Goal: Task Accomplishment & Management: Manage account settings

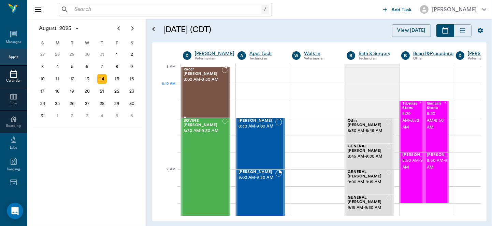
click at [201, 92] on div "Racer Ream 8:00 AM - 8:30 AM" at bounding box center [203, 92] width 38 height 50
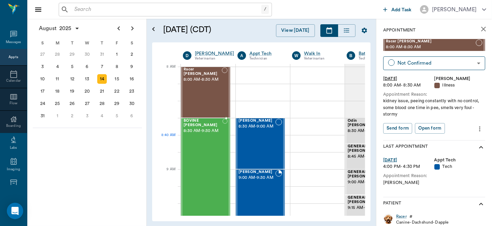
click at [206, 137] on div "BOVINE Whatley 8:30 AM - 9:30 AM" at bounding box center [203, 168] width 39 height 101
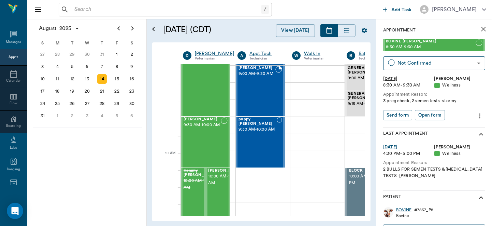
scroll to position [118, 0]
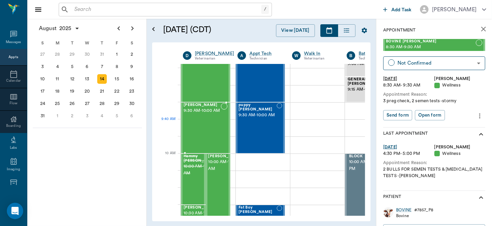
click at [203, 126] on div "Ike Smith 9:30 AM - 10:00 AM" at bounding box center [202, 128] width 37 height 50
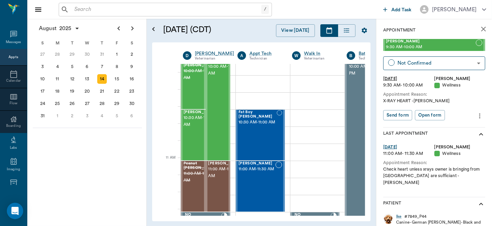
scroll to position [216, 0]
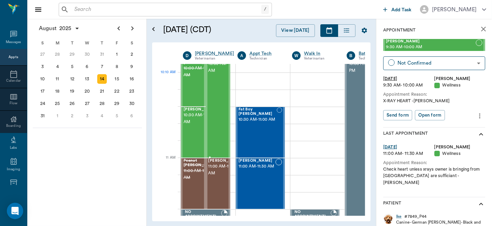
click at [218, 85] on div "Woodrow Vaughan 10:00 AM - 11:00 AM" at bounding box center [226, 106] width 34 height 101
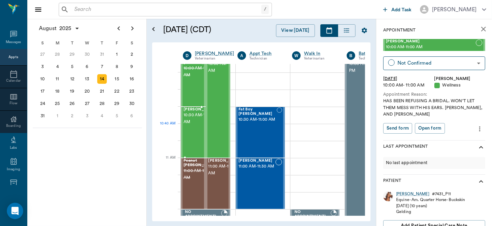
click at [188, 125] on span "10:30 AM - 11:00 AM" at bounding box center [201, 119] width 34 height 14
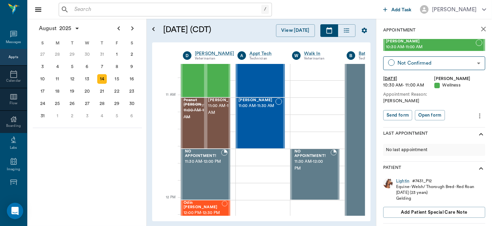
scroll to position [279, 0]
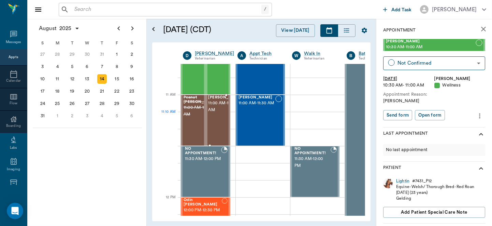
click at [218, 113] on span "11:00 AM - 11:30 AM" at bounding box center [226, 107] width 34 height 14
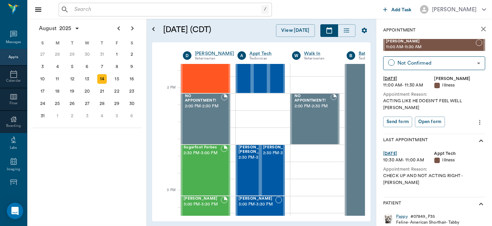
scroll to position [628, 0]
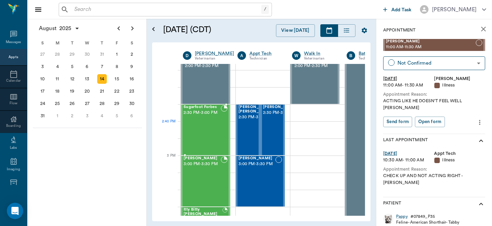
click at [204, 125] on div "Sugarfoot Forbes 2:30 PM - 3:00 PM" at bounding box center [202, 130] width 37 height 50
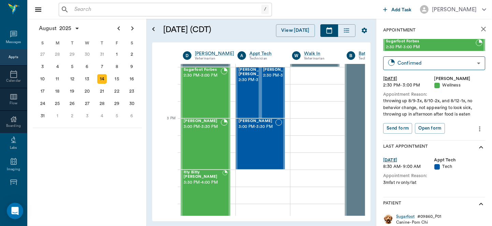
scroll to position [671, 0]
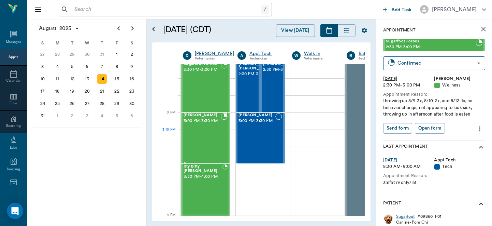
click at [212, 131] on div "Andy Heath 3:00 PM - 3:30 PM" at bounding box center [202, 138] width 37 height 50
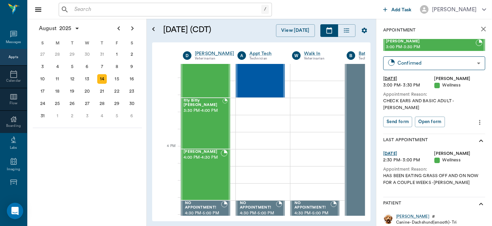
scroll to position [740, 0]
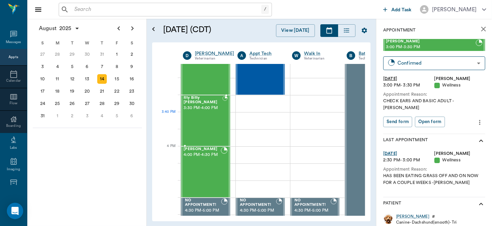
click at [206, 119] on div "Itty Bitty Beale 3:30 PM - 4:00 PM" at bounding box center [203, 121] width 39 height 50
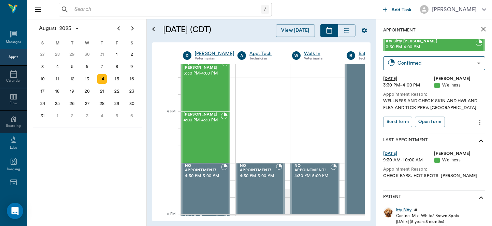
scroll to position [778, 0]
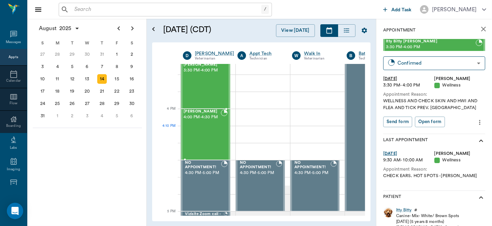
click at [192, 138] on div "Dexter Beale 4:00 PM - 4:30 PM" at bounding box center [202, 134] width 37 height 50
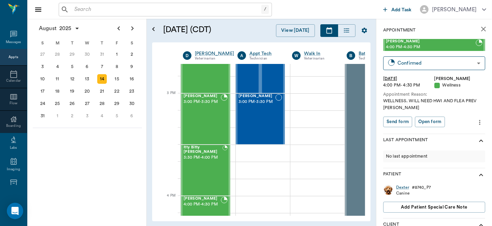
scroll to position [717, 0]
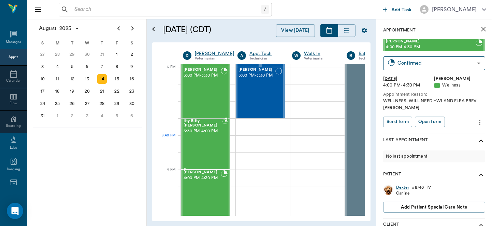
click at [187, 150] on div "Itty Bitty Beale 3:30 PM - 4:00 PM" at bounding box center [203, 144] width 39 height 50
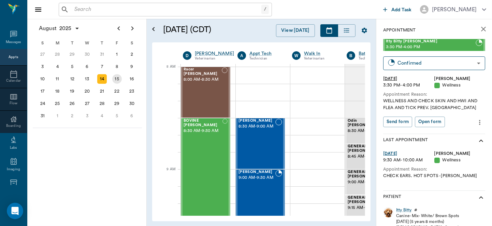
click at [117, 78] on div "15" at bounding box center [117, 79] width 10 height 10
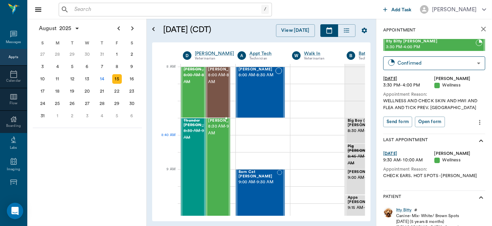
click at [220, 137] on span "8:30 AM - 9:30 AM" at bounding box center [226, 130] width 34 height 14
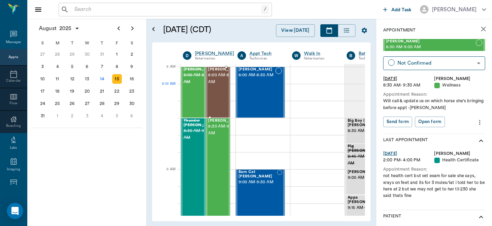
click at [225, 85] on span "8:00 AM - 8:30 AM" at bounding box center [226, 79] width 34 height 14
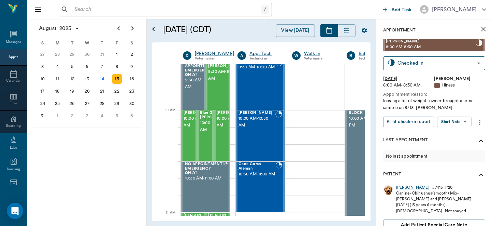
scroll to position [127, 0]
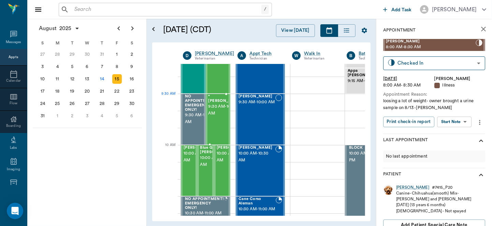
click at [223, 105] on span "9:30 AM - 10:00 AM" at bounding box center [226, 110] width 34 height 14
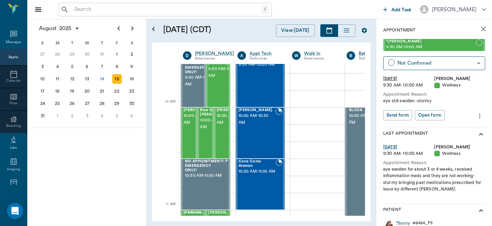
scroll to position [187, 0]
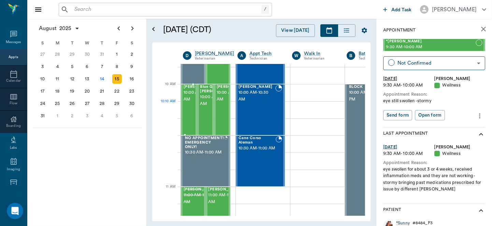
click at [192, 103] on span "10:00 AM - 10:30 AM" at bounding box center [201, 96] width 34 height 14
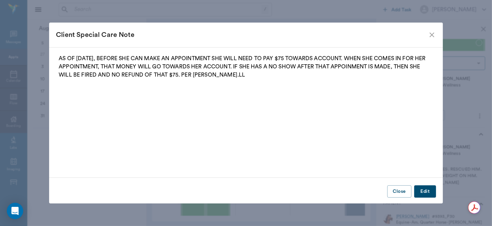
click at [433, 36] on icon "close" at bounding box center [432, 35] width 8 height 8
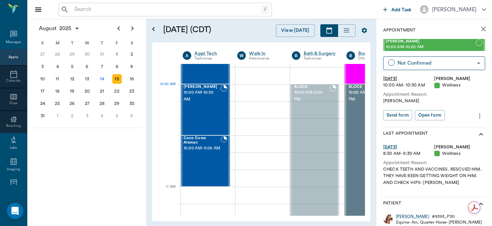
scroll to position [187, 64]
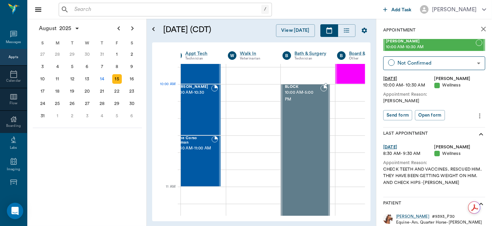
drag, startPoint x: 359, startPoint y: 95, endPoint x: 243, endPoint y: 111, distance: 117.2
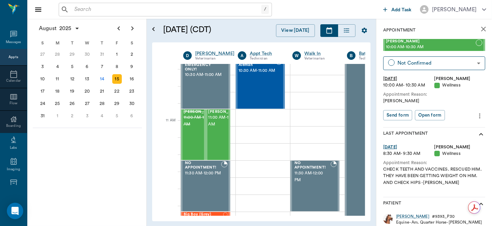
scroll to position [271, 0]
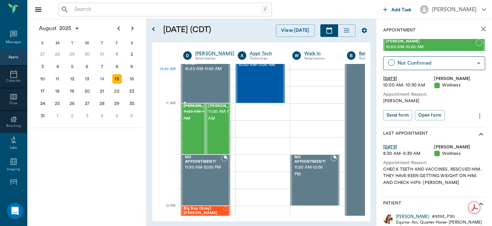
click at [208, 81] on div "NO APPOINTMENT! EMERGENCY ONLY! 10:30 AM - 11:00 AM" at bounding box center [204, 78] width 41 height 50
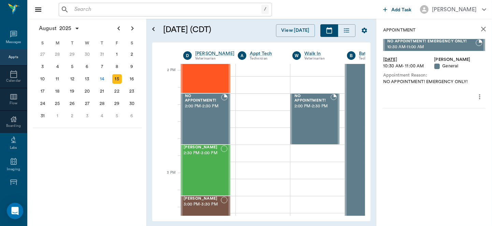
scroll to position [628, 0]
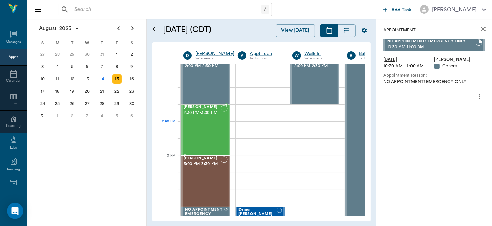
click at [190, 132] on div "Rosie Humble 2:30 PM - 3:00 PM" at bounding box center [202, 130] width 37 height 50
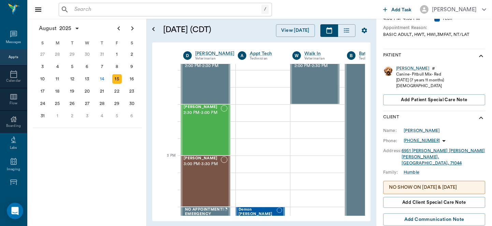
scroll to position [152, 0]
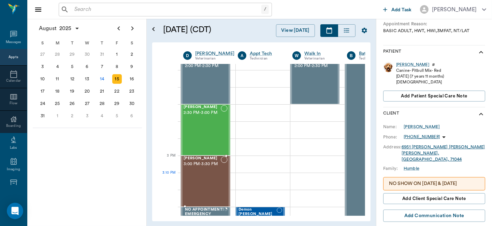
click at [211, 177] on div "Missy Martin 3:00 PM - 3:30 PM" at bounding box center [202, 181] width 37 height 50
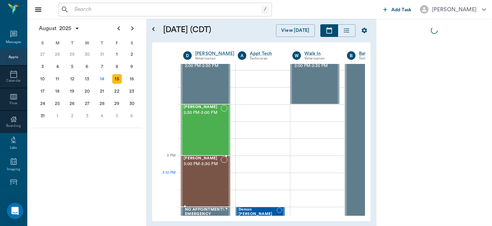
scroll to position [0, 0]
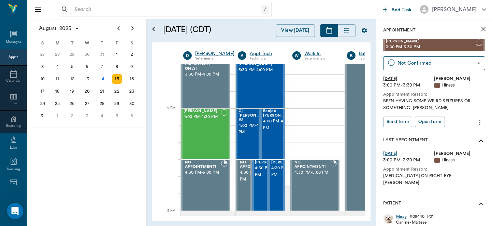
scroll to position [784, 0]
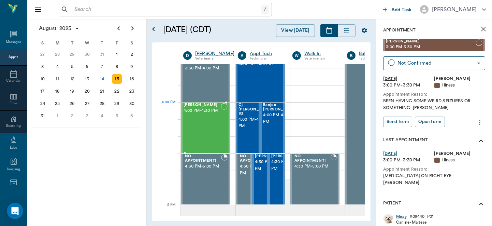
click at [201, 106] on span "Lilly Boyd" at bounding box center [202, 105] width 37 height 4
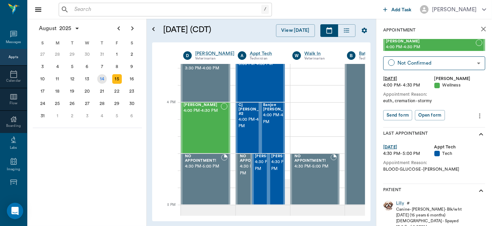
click at [101, 79] on div "14" at bounding box center [102, 79] width 10 height 10
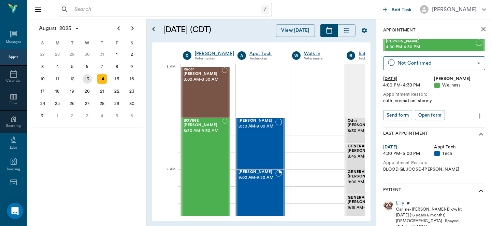
click at [87, 80] on div "13" at bounding box center [88, 79] width 10 height 10
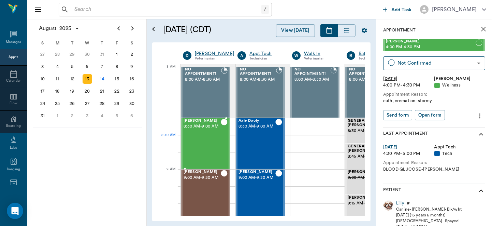
click at [214, 145] on div "Webster Upchurch 8:30 AM - 9:00 AM" at bounding box center [202, 143] width 37 height 50
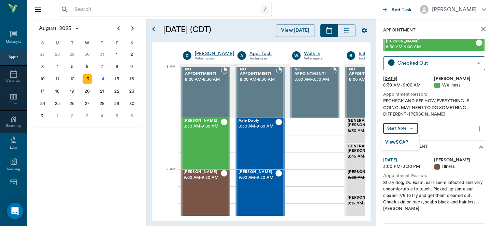
click at [408, 129] on body "/ ​ Add Task Dr. Bert Ellsworth Nectar Messages Appts Calendar Flow Boarding La…" at bounding box center [246, 113] width 492 height 226
click at [405, 139] on button "View SOAP" at bounding box center [397, 142] width 23 height 8
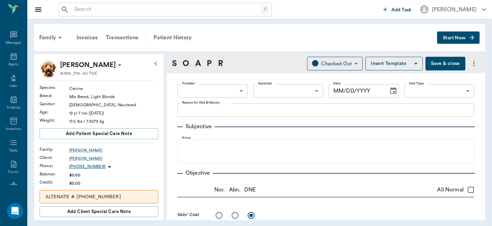
type input "63ec2f075fda476ae8351a4d"
type input "65d2be4f46e3a538d89b8c14"
type textarea "RECHECK AND SEE HOW EVERYTHING IS GOING. MAY NEED TO DO SOMETHING DIFFERENT -[P…"
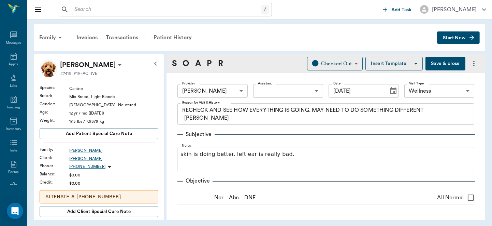
type input "[DATE]"
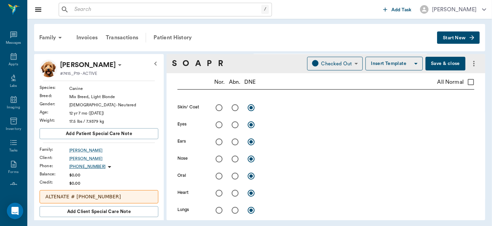
scroll to position [117, 0]
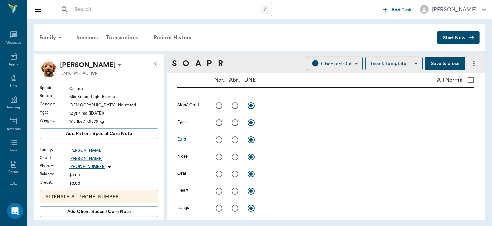
click at [235, 140] on input "radio" at bounding box center [235, 139] width 14 height 14
radio input "true"
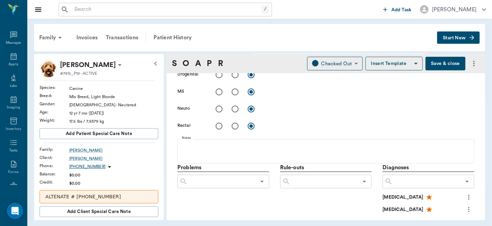
scroll to position [299, 0]
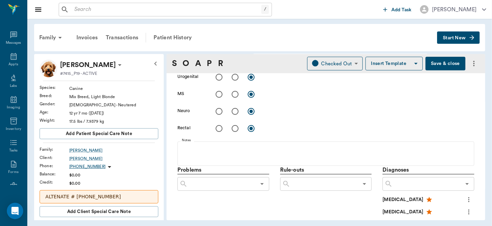
click at [488, 118] on div "Family Invoices Transactions Patient History Start New Webster Upchurch #7415_P…" at bounding box center [259, 122] width 465 height 206
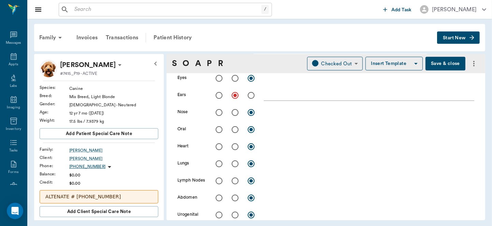
scroll to position [160, 0]
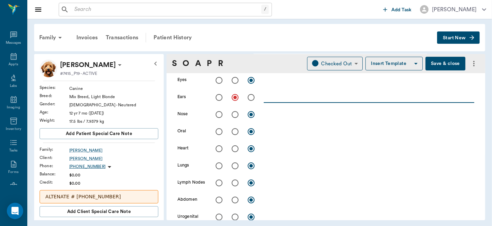
click at [288, 100] on textarea at bounding box center [369, 97] width 211 height 8
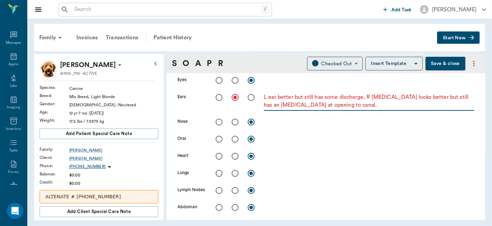
type textarea "L ear better but still has some discharge, R ear canal looks better but still h…"
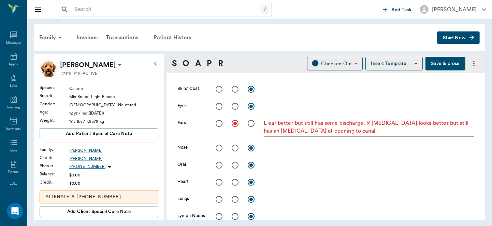
scroll to position [74, 0]
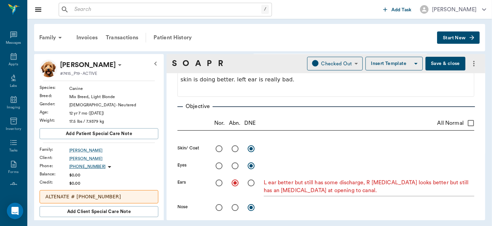
click at [233, 148] on input "radio" at bounding box center [235, 148] width 14 height 14
radio input "true"
click at [277, 148] on textarea at bounding box center [369, 148] width 211 height 8
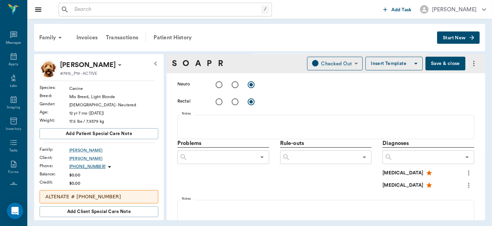
scroll to position [376, 0]
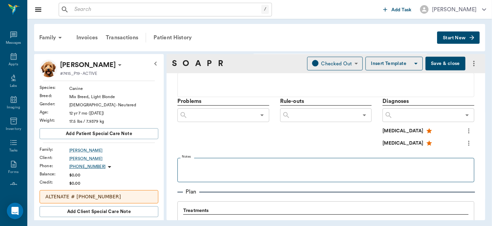
type textarea "large SQ mass on R shoulder/thorax. FNA: [MEDICAL_DATA]"
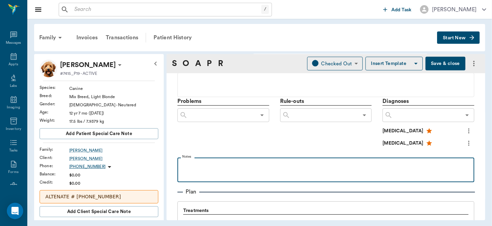
click at [237, 166] on p at bounding box center [326, 165] width 290 height 8
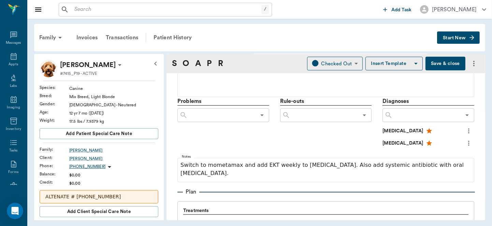
click at [250, 111] on input "text" at bounding box center [222, 115] width 68 height 10
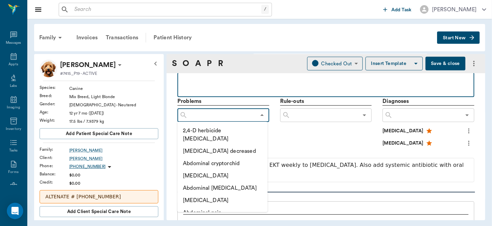
click at [262, 80] on p at bounding box center [326, 80] width 290 height 8
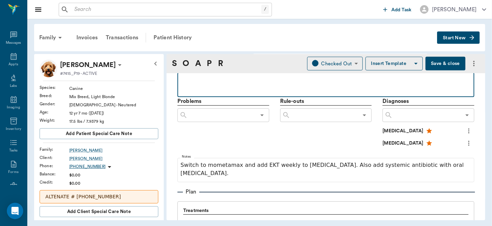
click at [262, 80] on p at bounding box center [326, 80] width 290 height 8
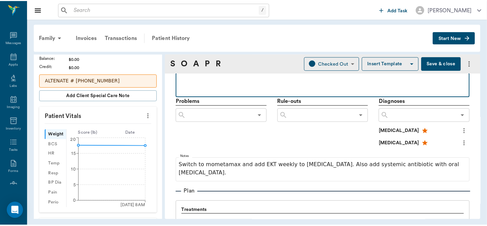
scroll to position [116, 0]
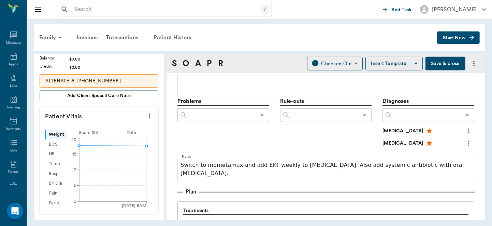
click at [146, 117] on icon "more" at bounding box center [150, 116] width 8 height 8
click at [229, 42] on div at bounding box center [246, 113] width 492 height 226
click at [442, 61] on button "Save & close" at bounding box center [446, 64] width 40 height 14
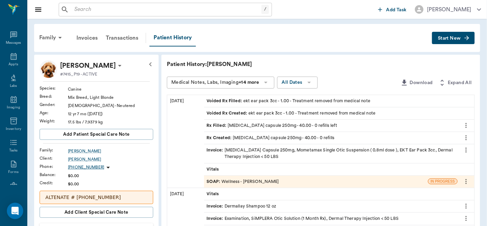
click at [245, 181] on div "SOAP : Wellness - [PERSON_NAME]" at bounding box center [243, 181] width 72 height 6
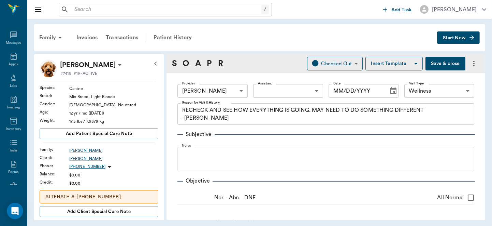
type input "63ec2f075fda476ae8351a4d"
type input "65d2be4f46e3a538d89b8c14"
type textarea "RECHECK AND SEE HOW EVERYTHING IS GOING. MAY NEED TO DO SOMETHING DIFFERENT -[P…"
radio input "true"
type textarea "large SQ mass on R shoulder/thorax. FNA: [MEDICAL_DATA]"
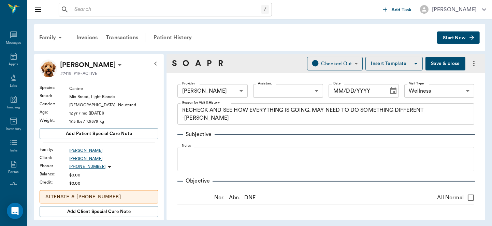
radio input "true"
type textarea "L ear better but still has some discharge, R ear canal looks better but still h…"
type input "[DATE]"
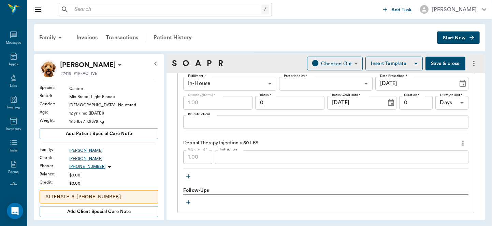
scroll to position [666, 0]
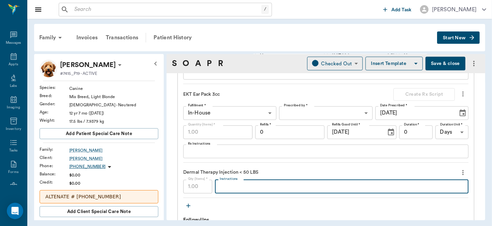
click at [296, 182] on textarea "Instructions" at bounding box center [342, 186] width 244 height 8
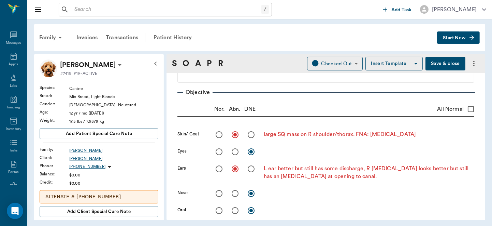
scroll to position [0, 0]
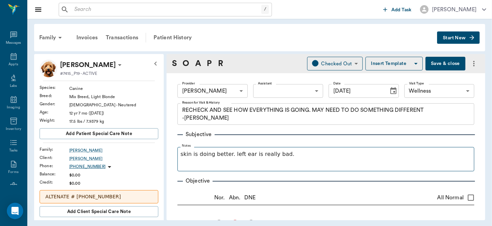
type textarea "MP20 Dex2"
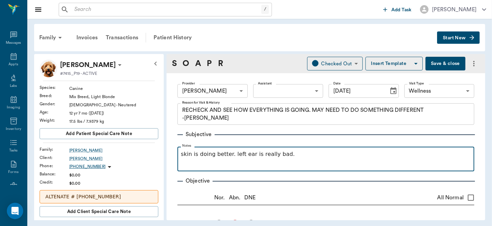
click at [306, 156] on p "skin is doing better. left ear is really bad." at bounding box center [326, 154] width 290 height 8
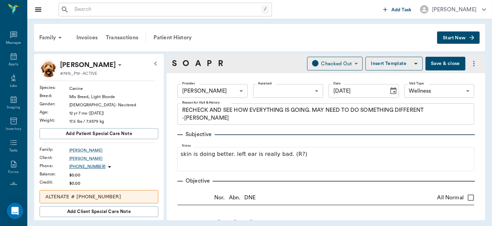
click at [444, 62] on button "Save & close" at bounding box center [446, 64] width 40 height 14
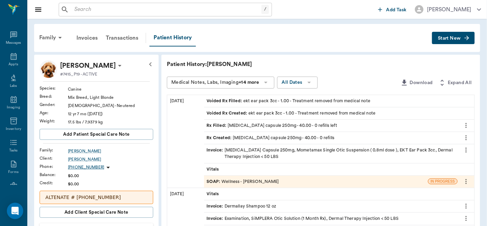
click at [279, 114] on div "Voided Rx Created : ekt ear pack 3cc - 1.00 - Treatment removed from medical no…" at bounding box center [291, 113] width 169 height 6
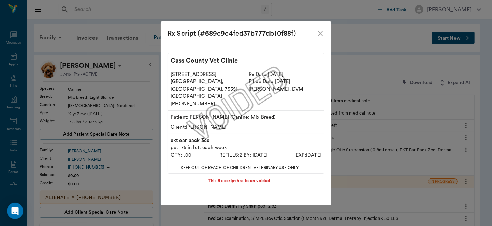
click at [320, 38] on icon "close" at bounding box center [321, 33] width 8 height 8
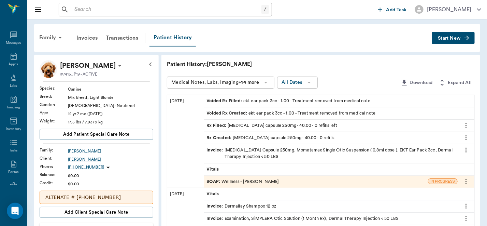
click at [250, 180] on div "SOAP : Wellness - [PERSON_NAME]" at bounding box center [243, 181] width 72 height 6
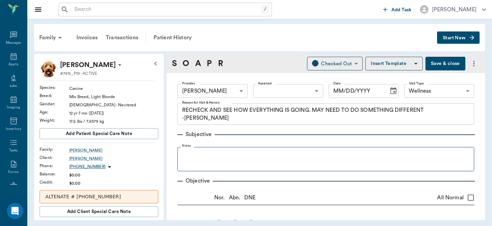
type input "63ec2f075fda476ae8351a4d"
type input "65d2be4f46e3a538d89b8c14"
type textarea "RECHECK AND SEE HOW EVERYTHING IS GOING. MAY NEED TO DO SOMETHING DIFFERENT -[P…"
radio input "true"
type textarea "large SQ mass on R shoulder/thorax. FNA: [MEDICAL_DATA]"
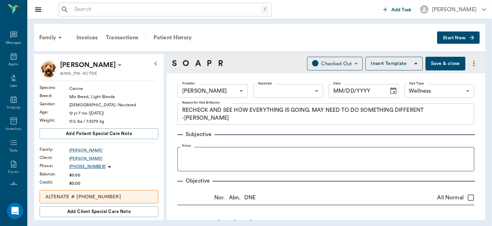
radio input "true"
type textarea "L ear better but still has some discharge, R ear canal looks better but still h…"
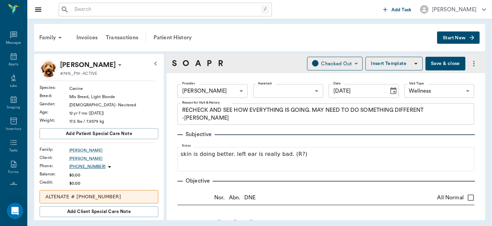
type input "[DATE]"
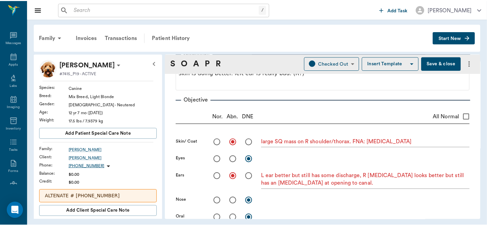
scroll to position [102, 0]
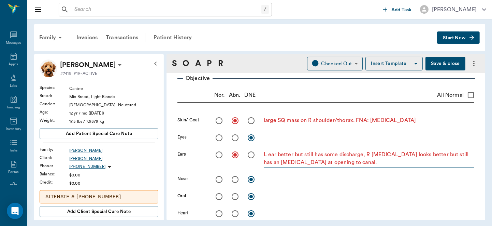
click at [359, 163] on textarea "L ear better but still has some discharge, R ear canal looks better but still h…" at bounding box center [369, 159] width 211 height 16
type textarea "L ear better but still has some discharge, R [MEDICAL_DATA] looks better but st…"
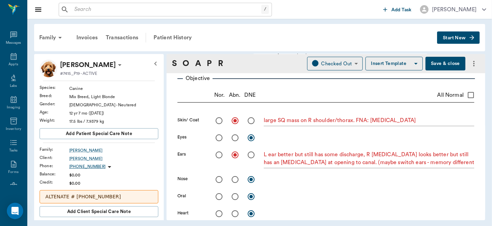
click at [444, 61] on button "Save & close" at bounding box center [446, 64] width 40 height 14
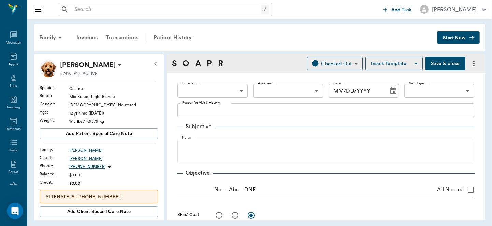
type input "63ec2f075fda476ae8351a4d"
type input "65d2be4f46e3a538d89b8c14"
type textarea "RECHECK AND SEE HOW EVERYTHING IS GOING. MAY NEED TO DO SOMETHING DIFFERENT -[P…"
radio input "true"
type textarea "large SQ mass on R shoulder/thorax. FNA: [MEDICAL_DATA]"
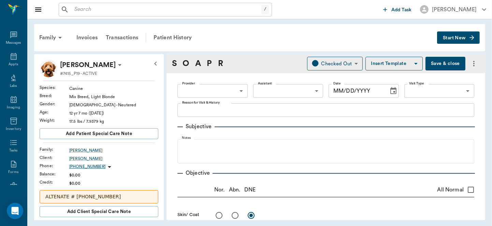
radio input "true"
type textarea "L ear better but still has some discharge, R [MEDICAL_DATA] looks better but st…"
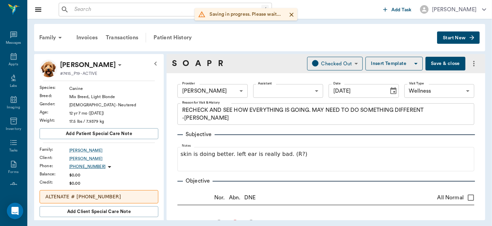
type input "[DATE]"
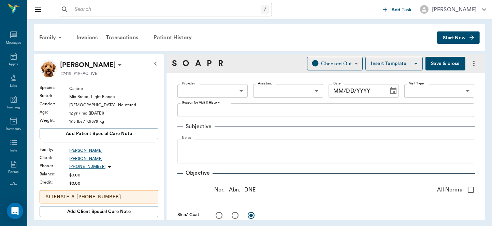
type input "63ec2f075fda476ae8351a4d"
type input "65d2be4f46e3a538d89b8c14"
type textarea "RECHECK AND SEE HOW EVERYTHING IS GOING. MAY NEED TO DO SOMETHING DIFFERENT -[P…"
radio input "true"
type textarea "large SQ mass on R shoulder/thorax. FNA: [MEDICAL_DATA]"
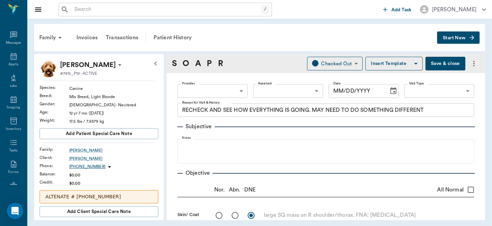
radio input "true"
type textarea "L ear better but still has some discharge, R [MEDICAL_DATA] looks better but st…"
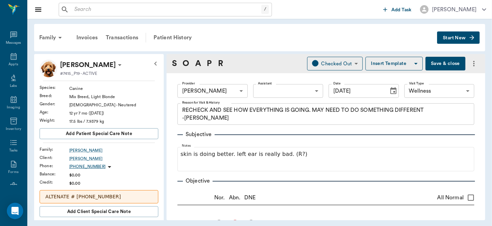
type input "[DATE]"
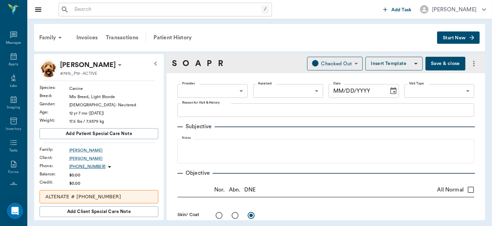
type input "63ec2f075fda476ae8351a4d"
type input "65d2be4f46e3a538d89b8c14"
type textarea "RECHECK AND SEE HOW EVERYTHING IS GOING. MAY NEED TO DO SOMETHING DIFFERENT -[P…"
radio input "true"
type textarea "large SQ mass on R shoulder/thorax. FNA: [MEDICAL_DATA]"
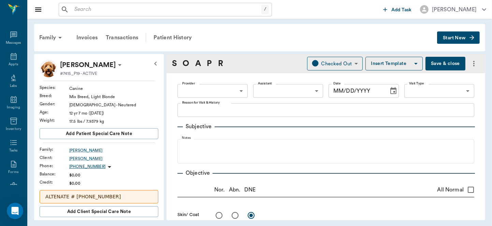
radio input "true"
type textarea "L ear better but still has some discharge, R [MEDICAL_DATA] looks better but st…"
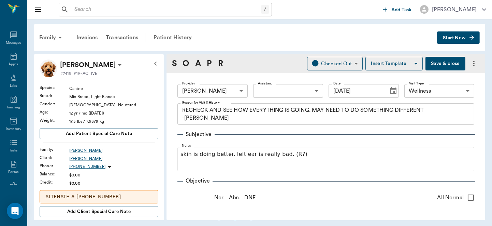
type input "[DATE]"
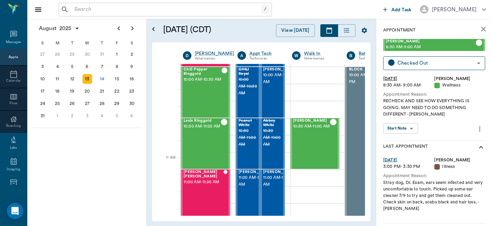
scroll to position [271, 0]
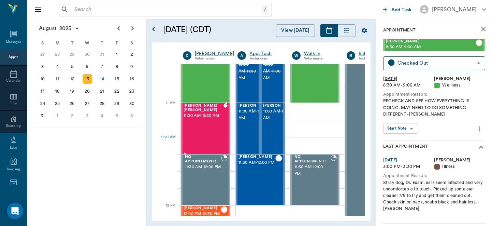
click at [209, 140] on div "[PERSON_NAME] [PERSON_NAME] 11:00 AM - 11:30 AM" at bounding box center [204, 128] width 40 height 50
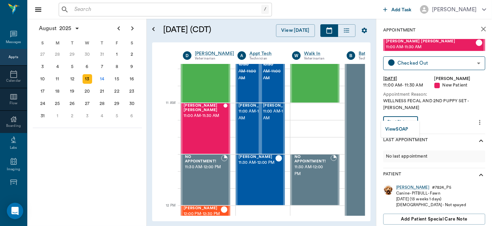
click at [406, 114] on body "/ ​ Add Task [PERSON_NAME] Nectar Messages Appts Calendar Flow Boarding Labs Im…" at bounding box center [246, 113] width 492 height 226
click at [401, 127] on button "View SOAP" at bounding box center [397, 129] width 23 height 8
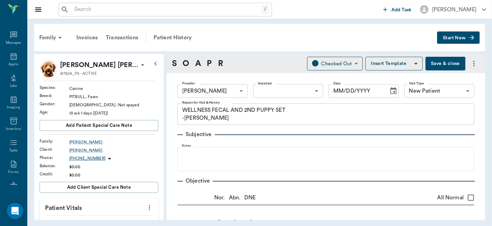
type input "63ec2f075fda476ae8351a4d"
type input "65d2be4f46e3a538d89b8c17"
type textarea "WELLNESS FECAL AND 2ND PUPPY SET -[PERSON_NAME]"
radio input "true"
type textarea "Itchy but skin shows no signs of abnormalities, no fleas seen"
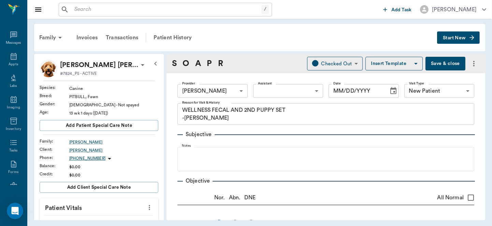
radio input "true"
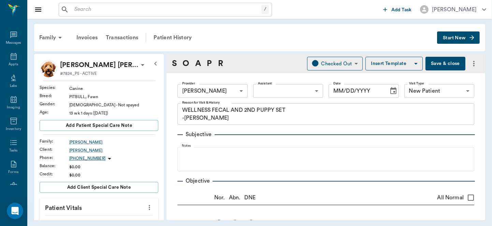
radio input "true"
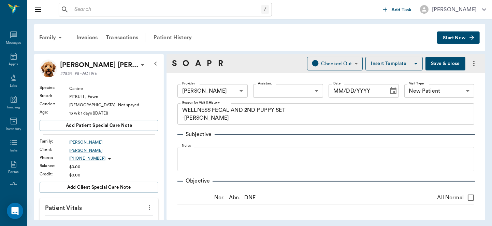
radio input "true"
type input "[DATE]"
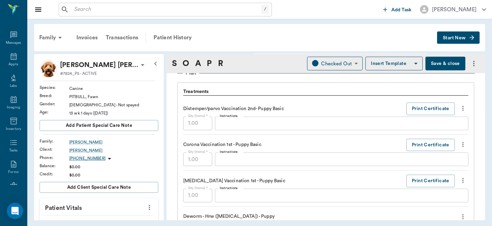
scroll to position [464, 0]
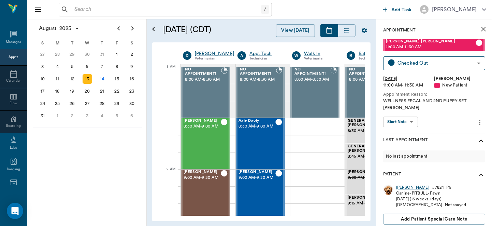
click at [407, 184] on div "[PERSON_NAME]" at bounding box center [412, 187] width 33 height 6
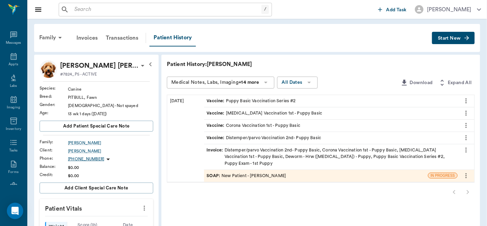
click at [144, 208] on icon "more" at bounding box center [144, 208] width 1 height 5
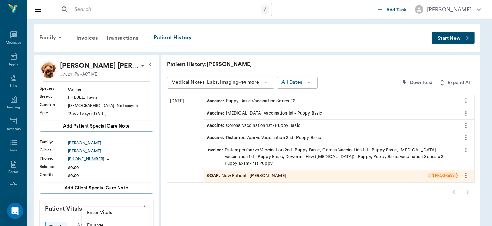
click at [109, 209] on span "Enter Vitals" at bounding box center [115, 212] width 57 height 7
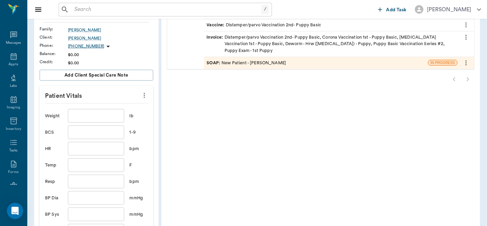
scroll to position [122, 0]
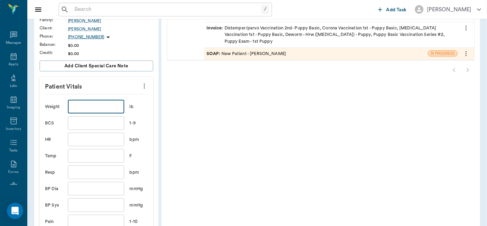
click at [102, 108] on input "text" at bounding box center [96, 107] width 56 height 14
type input "11.8"
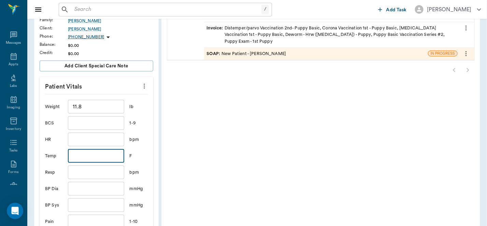
click at [94, 158] on input "text" at bounding box center [96, 156] width 56 height 14
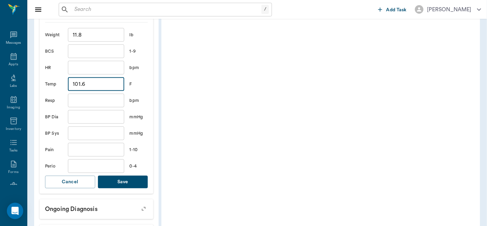
scroll to position [195, 0]
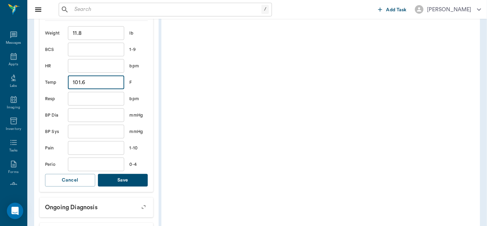
type input "101.6"
click at [117, 179] on button "Save" at bounding box center [123, 180] width 50 height 13
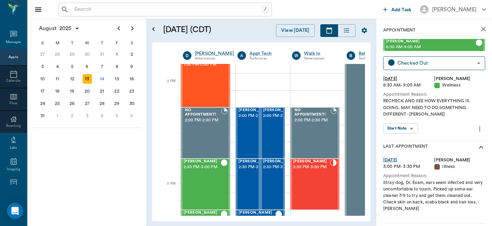
scroll to position [615, 0]
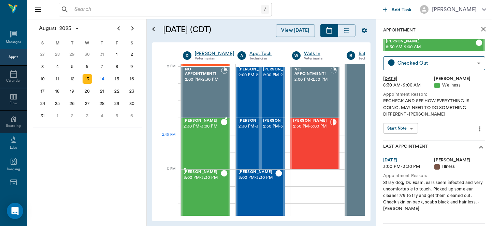
click at [198, 146] on div "[PERSON_NAME] 2:30 PM - 3:00 PM" at bounding box center [202, 143] width 37 height 50
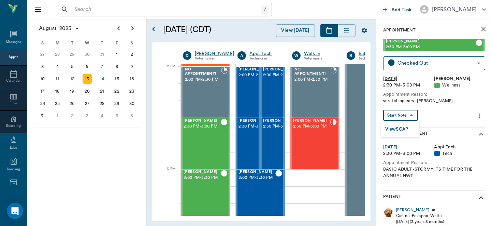
click at [412, 113] on body "/ ​ Add Task [PERSON_NAME] Nectar Messages Appts Calendar Flow Boarding Labs Im…" at bounding box center [246, 113] width 492 height 226
click at [406, 126] on button "View SOAP" at bounding box center [397, 129] width 23 height 8
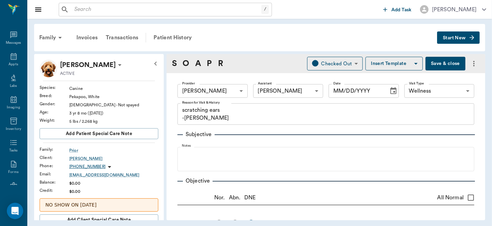
type input "63ec2f075fda476ae8351a4d"
type input "642ef10e332a41444de2bad1"
type input "65d2be4f46e3a538d89b8c14"
type textarea "scratching ears -[PERSON_NAME]"
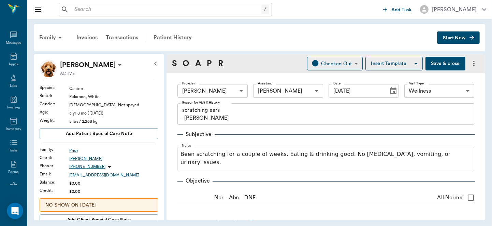
type input "[DATE]"
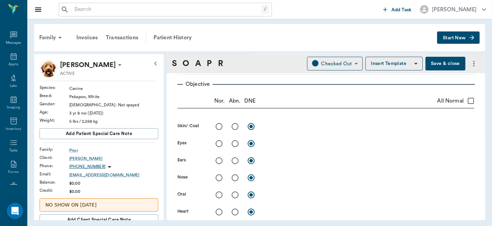
scroll to position [93, 0]
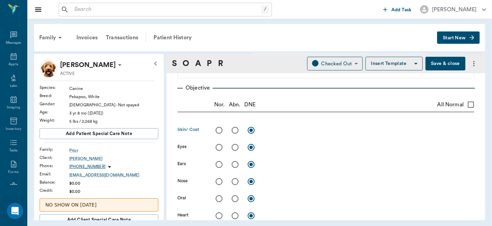
click at [233, 129] on input "radio" at bounding box center [235, 130] width 14 height 14
radio input "true"
click at [288, 131] on textarea at bounding box center [369, 130] width 211 height 8
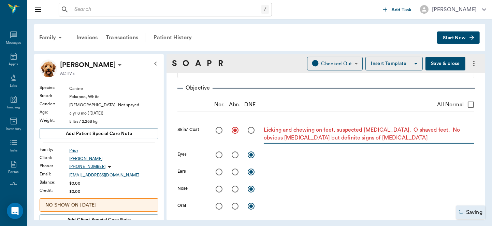
click at [399, 137] on textarea "Licking and chewing on feet, suspected [MEDICAL_DATA]. O shaved feet. No obviou…" at bounding box center [369, 134] width 211 height 16
click at [445, 137] on textarea "Licking and chewing on feet, suspected [MEDICAL_DATA]. O shaved feet. No obviou…" at bounding box center [369, 134] width 211 height 16
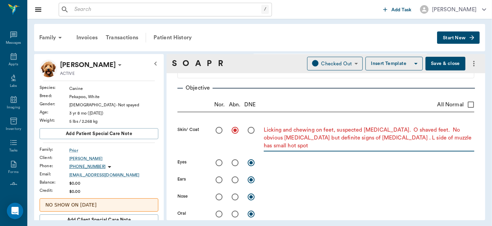
click at [299, 148] on textarea "Licking and chewing on feet, suspected [MEDICAL_DATA]. O shaved feet. No obviou…" at bounding box center [369, 138] width 211 height 24
type textarea "Licking and chewing on feet, suspected [MEDICAL_DATA]. O shaved feet. No obviou…"
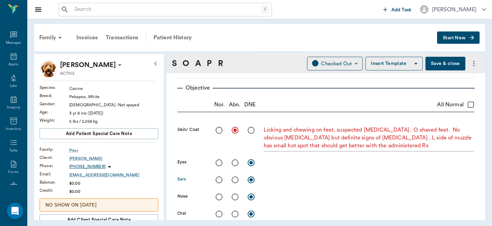
click at [234, 179] on input "radio" at bounding box center [235, 179] width 14 height 14
radio input "true"
click at [285, 182] on textarea at bounding box center [369, 180] width 211 height 8
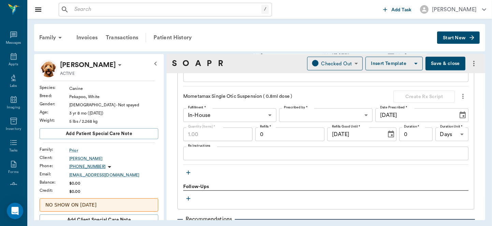
scroll to position [717, 0]
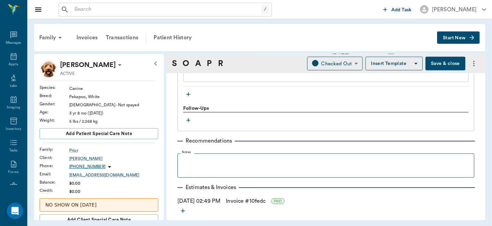
type textarea "R ear, some dark discharge Cyto: yeast +"
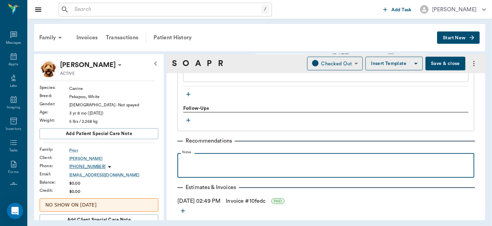
click at [247, 156] on p at bounding box center [326, 160] width 290 height 8
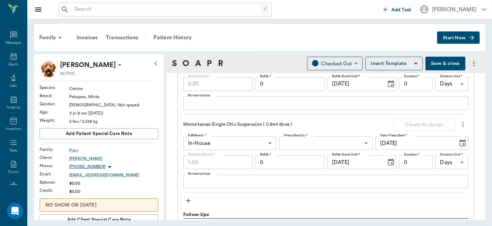
scroll to position [614, 0]
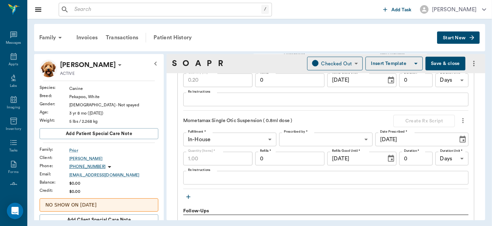
click at [274, 174] on textarea "Rx Instructions" at bounding box center [326, 178] width 276 height 8
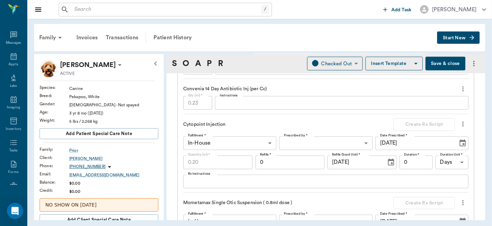
scroll to position [475, 0]
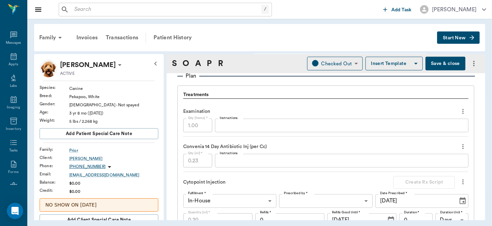
type textarea "R ear"
click at [440, 61] on button "Save & close" at bounding box center [446, 64] width 40 height 14
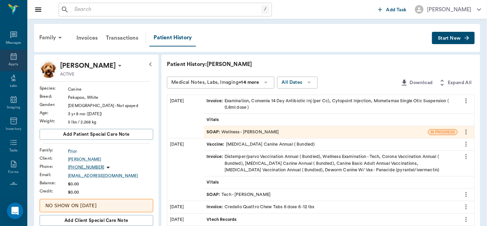
click at [11, 56] on icon at bounding box center [14, 56] width 6 height 7
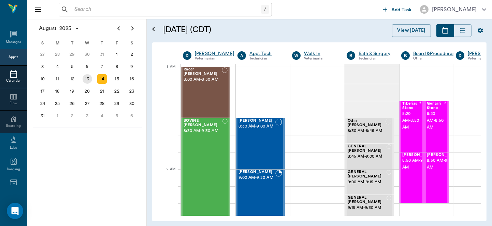
click at [86, 78] on div "13" at bounding box center [88, 79] width 10 height 10
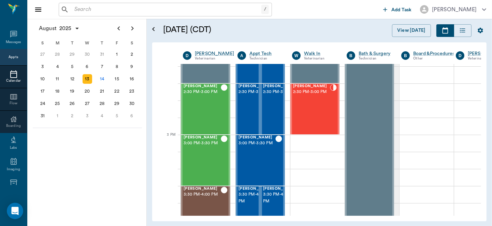
scroll to position [652, 0]
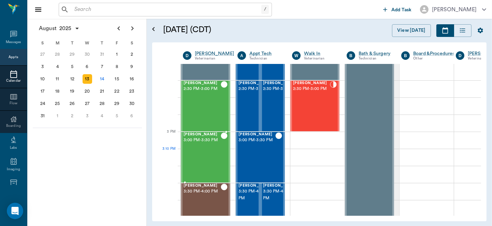
click at [192, 156] on div "[PERSON_NAME] 3:00 PM - 3:30 PM" at bounding box center [202, 157] width 37 height 50
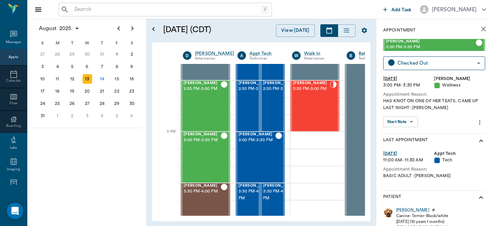
click at [411, 122] on body "/ ​ Add Task [PERSON_NAME] Nectar Messages Appts Calendar Flow Boarding Labs Im…" at bounding box center [246, 113] width 492 height 226
click at [402, 133] on button "View SOAP" at bounding box center [397, 136] width 23 height 8
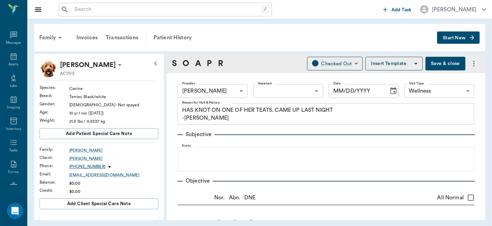
type input "63ec2f075fda476ae8351a4d"
type input "65d2be4f46e3a538d89b8c14"
type textarea "HAS KNOT ON ONE OF HER TEATS. CAME UP LAST NIGHT -[PERSON_NAME]"
type input "[DATE]"
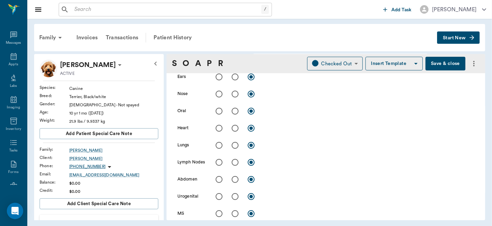
scroll to position [248, 0]
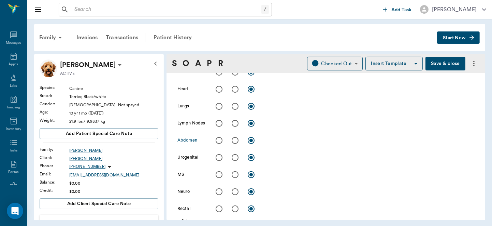
click at [234, 140] on input "radio" at bounding box center [235, 140] width 14 height 14
radio input "true"
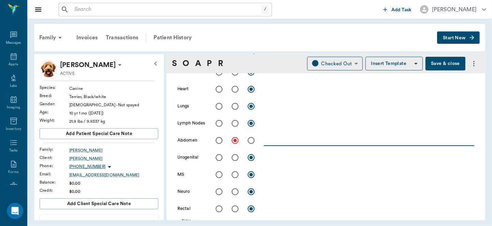
click at [282, 143] on textarea at bounding box center [369, 140] width 211 height 8
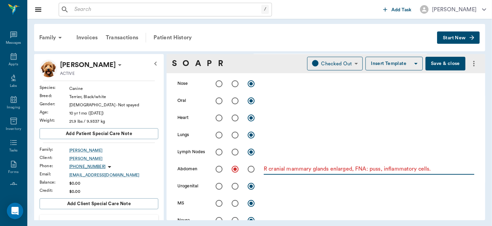
scroll to position [145, 0]
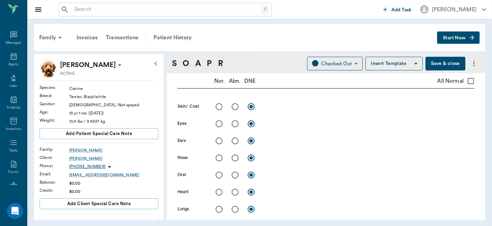
type textarea "R cranial mammary glands enlarged, FNA: puss, inflammatory cells."
click at [237, 106] on input "radio" at bounding box center [235, 106] width 14 height 14
radio input "true"
click at [281, 106] on textarea at bounding box center [369, 106] width 211 height 8
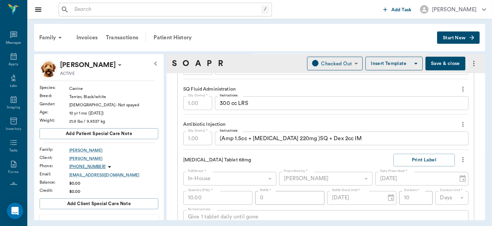
scroll to position [596, 0]
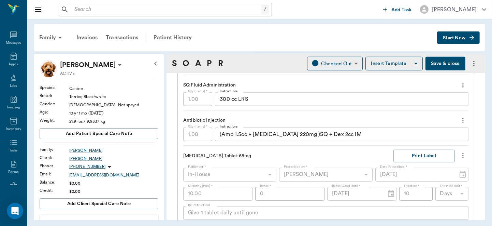
type textarea "6% dehydrated skin tent"
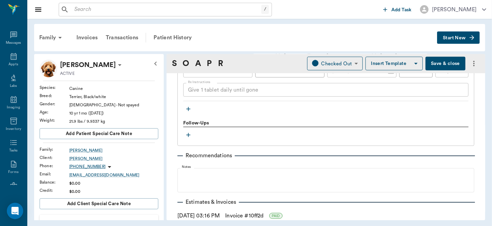
scroll to position [839, 0]
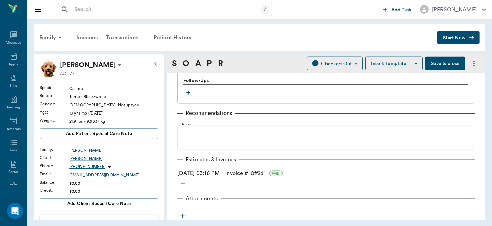
click at [446, 65] on button "Save & close" at bounding box center [446, 64] width 40 height 14
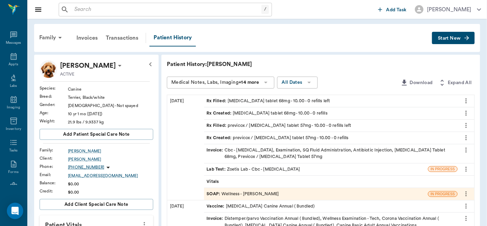
click at [255, 196] on div "SOAP : Wellness - [PERSON_NAME]" at bounding box center [243, 194] width 72 height 6
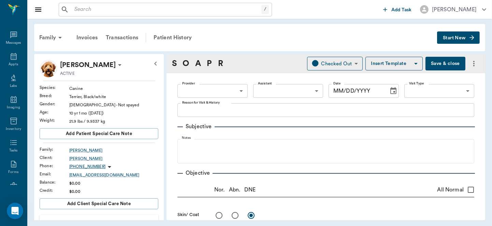
type input "63ec2f075fda476ae8351a4d"
type input "65d2be4f46e3a538d89b8c14"
type textarea "HAS KNOT ON ONE OF HER TEATS. CAME UP LAST NIGHT -[PERSON_NAME]"
radio input "true"
type textarea "6% dehydrated skin tent"
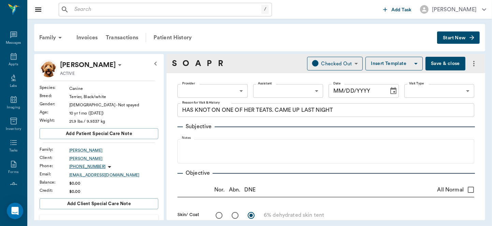
radio input "true"
type textarea "R cranial mammary glands enlarged, FNA: puss, inflammatory cells."
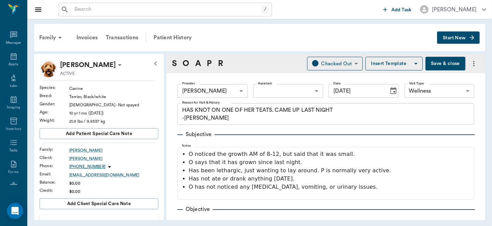
type input "[DATE]"
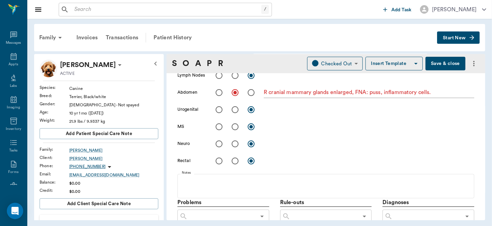
scroll to position [458, 0]
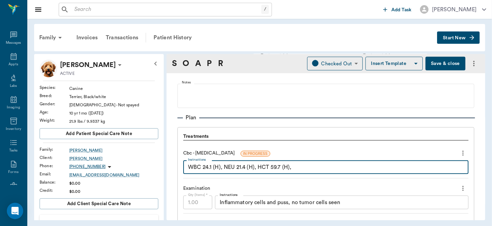
click at [222, 167] on textarea "WBC 24.1 (H), NEU 21.4 (H), HCT 59.7 (H)," at bounding box center [326, 167] width 276 height 8
click at [303, 167] on textarea "WBC 24.1 (H), LYM 1.4, MON 1.3, NEU 21.4 (H), HCT 59.7 (H)," at bounding box center [326, 167] width 276 height 8
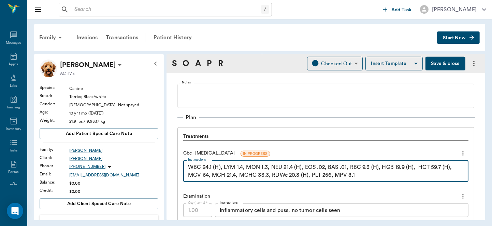
type textarea "WBC 24.1 (H), LYM 1.4, MON 1.3, NEU 21.4 (H), EOS .02, BAS .01, RBC 9.3 (H), HG…"
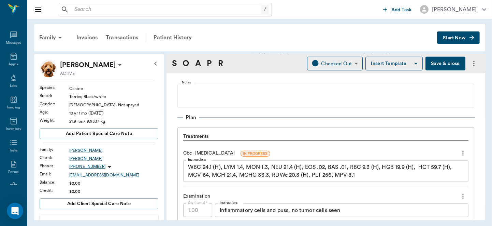
click at [445, 59] on button "Save & close" at bounding box center [446, 64] width 40 height 14
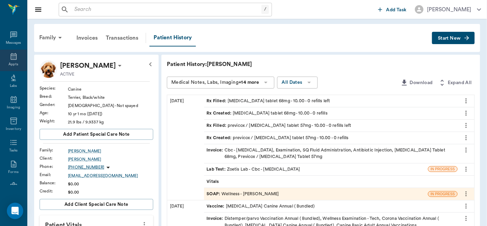
click at [10, 61] on div "Appts" at bounding box center [13, 61] width 27 height 22
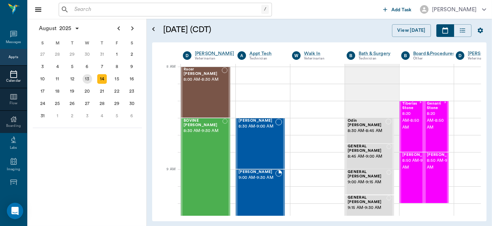
click at [88, 79] on div "13" at bounding box center [88, 79] width 10 height 10
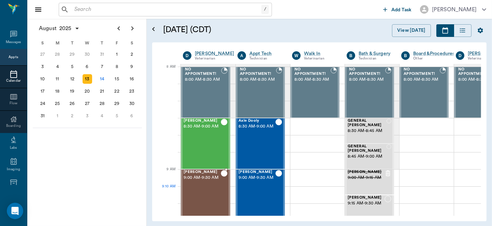
click at [204, 195] on div "Peanut [PERSON_NAME] 9:00 AM - 9:30 AM" at bounding box center [202, 195] width 37 height 50
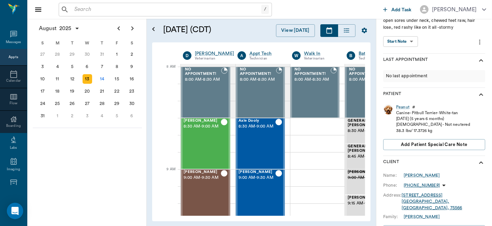
scroll to position [79, 0]
click at [399, 106] on div "Peanut" at bounding box center [402, 108] width 13 height 6
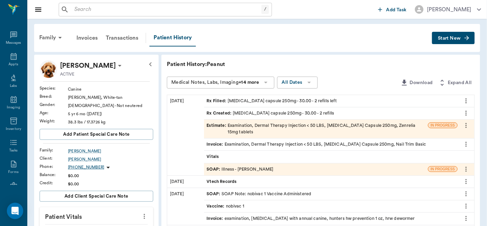
click at [262, 166] on div "SOAP : Illness - [PERSON_NAME]" at bounding box center [240, 169] width 67 height 6
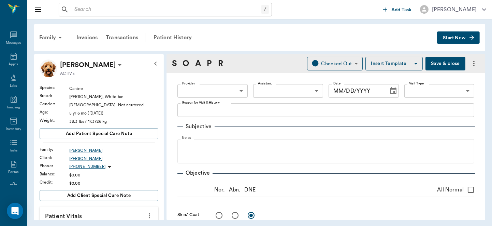
type input "63ec2f075fda476ae8351a4d"
type input "65d2be4f46e3a538d89b8c15"
type textarea "open sores under neck, chewed feet raw, hair lose, red rashy like on it all -st…"
radio input "true"
type textarea "legs and belly licking and chewing, some secondary bacti infection signs. rest …"
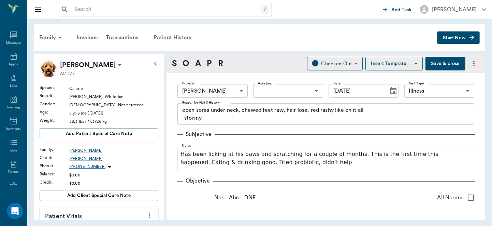
type input "[DATE]"
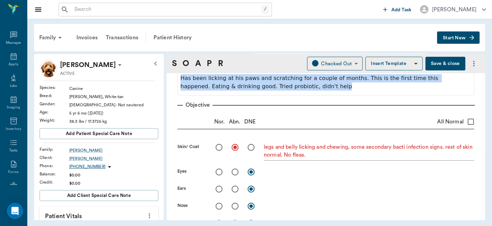
scroll to position [86, 0]
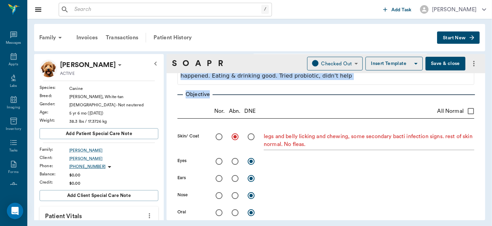
drag, startPoint x: 481, startPoint y: 84, endPoint x: 496, endPoint y: 86, distance: 14.8
click at [487, 86] on html "/ ​ Add Task [PERSON_NAME] Nectar Messages Appts Labs Imaging Inventory Tasks F…" at bounding box center [246, 113] width 492 height 226
click at [438, 60] on button "Save & close" at bounding box center [446, 64] width 40 height 14
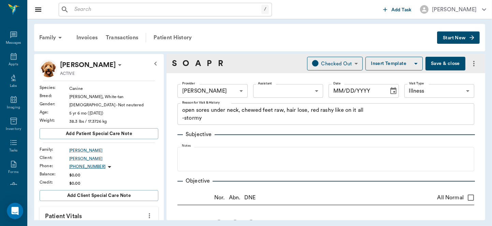
type input "63ec2f075fda476ae8351a4d"
type input "65d2be4f46e3a538d89b8c15"
type textarea "open sores under neck, chewed feet raw, hair lose, red rashy like on it all -st…"
radio input "true"
type textarea "legs and belly licking and chewing, some secondary bacti infection signs. rest …"
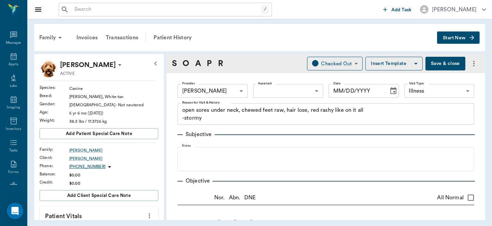
type input "[DATE]"
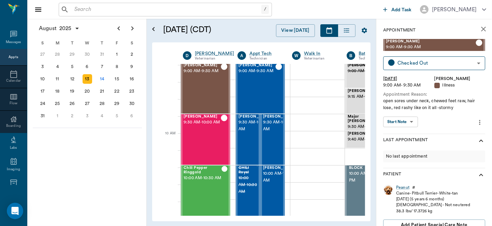
scroll to position [138, 0]
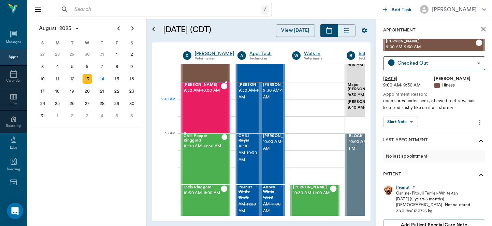
click at [198, 110] on div "Kitty Baugus 9:30 AM - 10:00 AM" at bounding box center [202, 108] width 37 height 50
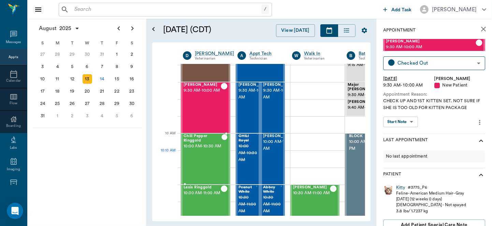
click at [211, 160] on div "Chili Pepper Ringgold 10:00 AM - 10:30 AM" at bounding box center [203, 159] width 38 height 50
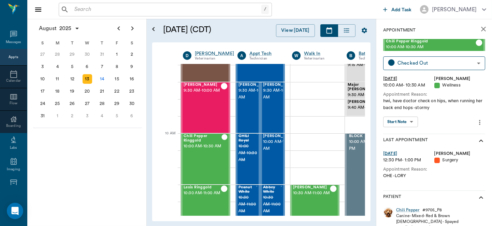
click at [410, 122] on body "/ ​ Add Task Dr. Bert Ellsworth Nectar Messages Appts Calendar Flow Boarding La…" at bounding box center [246, 113] width 492 height 226
click at [408, 133] on button "View SOAP" at bounding box center [397, 136] width 23 height 8
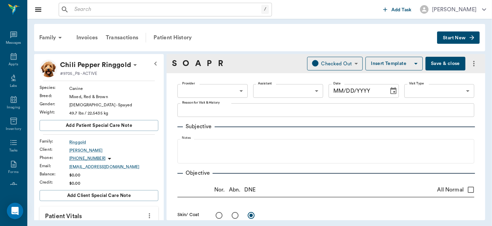
type input "63ec2f075fda476ae8351a4d"
type input "65d2be4f46e3a538d89b8c14"
type textarea "hwi, have doctor check on hips, when running her back end hops -stormy"
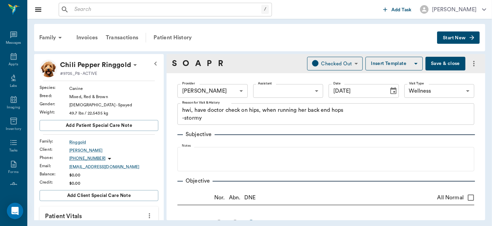
type input "[DATE]"
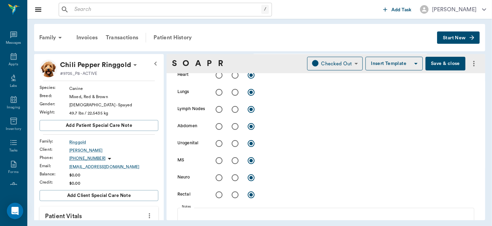
scroll to position [283, 0]
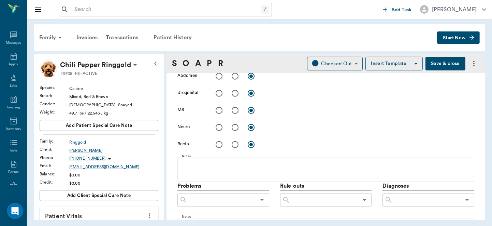
click at [235, 110] on input "radio" at bounding box center [235, 110] width 14 height 14
radio input "true"
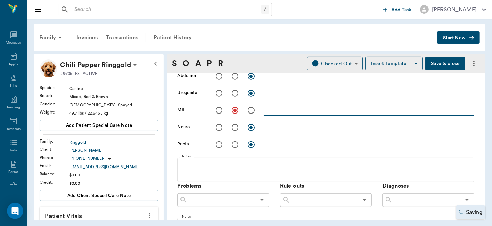
click at [273, 112] on textarea at bounding box center [369, 110] width 211 height 8
type textarea "+ ORTOLANI SIGNS ON BOTH HIPS"
click at [423, 203] on input "text" at bounding box center [427, 200] width 68 height 10
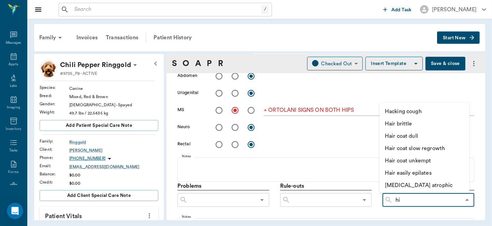
type input "hip"
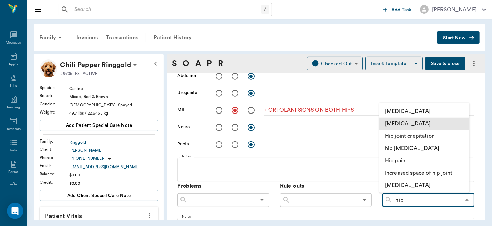
click at [435, 126] on li "Hip dysplasia" at bounding box center [425, 123] width 90 height 12
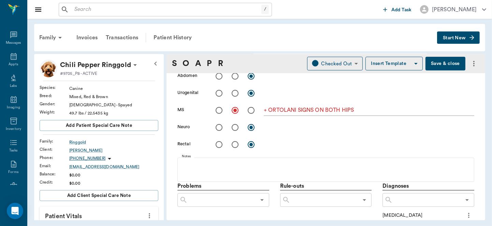
click at [465, 214] on icon "more" at bounding box center [469, 215] width 8 height 8
click at [451, 213] on span "Add to ongoing diagnosis" at bounding box center [435, 212] width 57 height 7
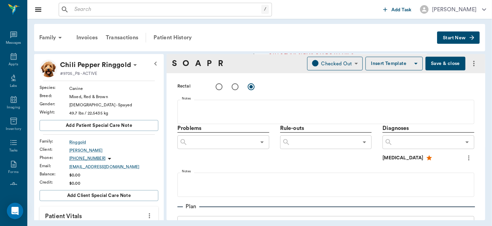
scroll to position [363, 0]
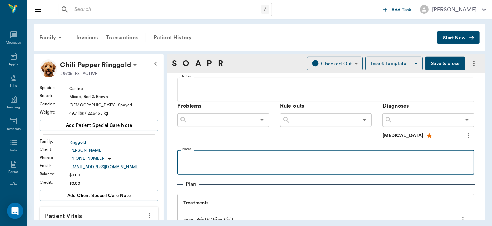
click at [211, 154] on p at bounding box center [326, 157] width 290 height 8
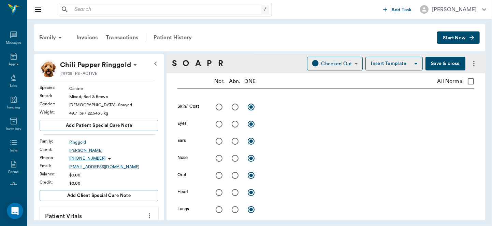
scroll to position [104, 0]
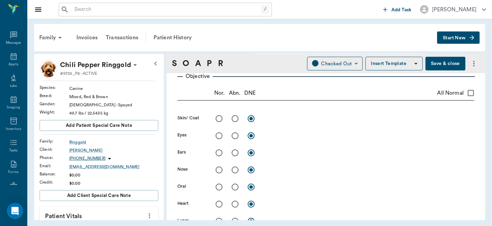
drag, startPoint x: 489, startPoint y: 93, endPoint x: 389, endPoint y: 94, distance: 100.1
click at [389, 94] on div "Family Invoices Transactions Patient History Start New Chili Pepper Ringgold #9…" at bounding box center [259, 122] width 465 height 206
click at [9, 62] on div "Appts" at bounding box center [14, 64] width 10 height 5
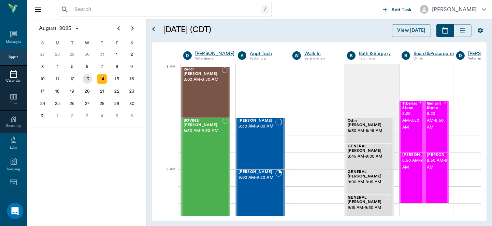
click at [86, 73] on div "13" at bounding box center [87, 79] width 15 height 12
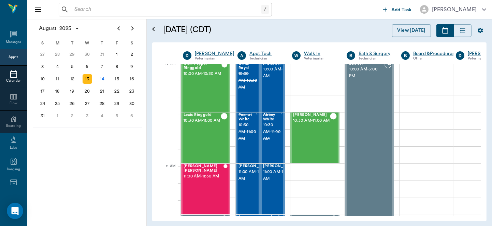
scroll to position [208, 0]
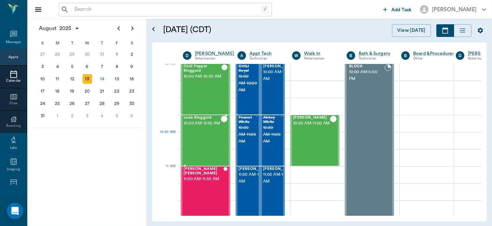
click at [205, 136] on div "Lexis Ringgold 10:30 AM - 11:00 AM" at bounding box center [202, 140] width 37 height 50
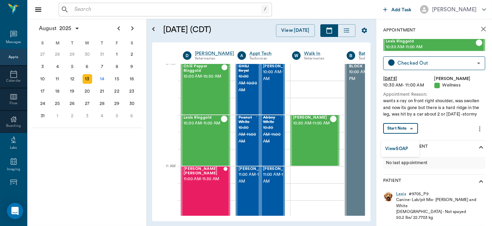
click at [415, 134] on body "/ ​ Add Task Dr. Bert Ellsworth Nectar Messages Appts Calendar Flow Boarding La…" at bounding box center [246, 113] width 492 height 226
click at [403, 149] on button "View SOAP" at bounding box center [397, 149] width 23 height 8
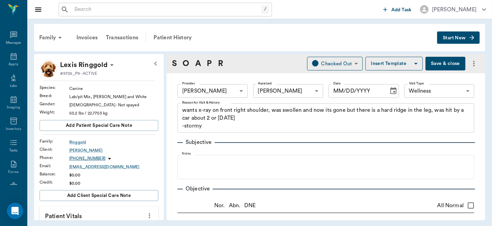
type input "63ec2f075fda476ae8351a4d"
type input "642ef10e332a41444de2bad1"
type input "65d2be4f46e3a538d89b8c14"
type textarea "wants x-ray on front right shoulder, was swollen and now its gone but there is …"
type input "[DATE]"
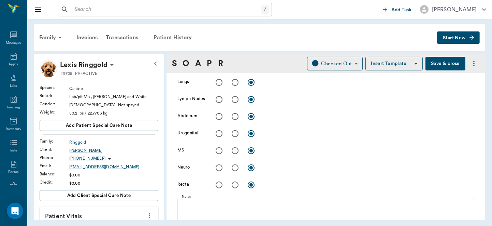
scroll to position [250, 0]
click at [235, 150] on input "radio" at bounding box center [235, 152] width 14 height 14
radio input "true"
click at [280, 153] on textarea at bounding box center [369, 152] width 211 height 8
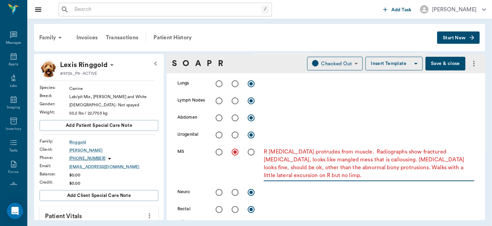
type textarea "R scapula protrudes from muscle. Radiographs show fractured scapula, looks like…"
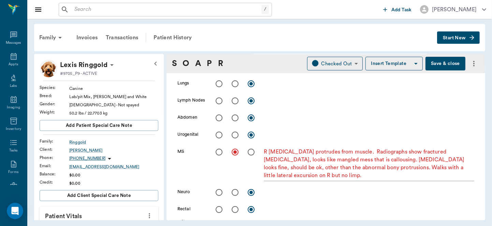
click at [449, 98] on div "Skin/ Coat x Eyes x Ears x Nose x Oral x Heart x Lungs x Lymph Nodes x Abdomen …" at bounding box center [326, 96] width 297 height 245
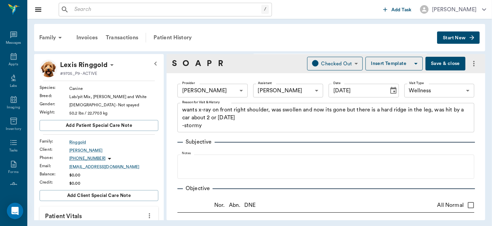
scroll to position [0, 0]
click at [443, 65] on button "Save & close" at bounding box center [446, 64] width 40 height 14
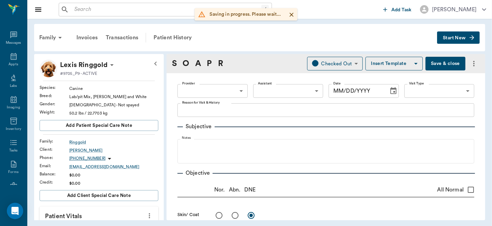
type input "63ec2f075fda476ae8351a4d"
type input "642ef10e332a41444de2bad1"
type input "65d2be4f46e3a538d89b8c14"
type textarea "wants x-ray on front right shoulder, was swollen and now its gone but there is …"
radio input "true"
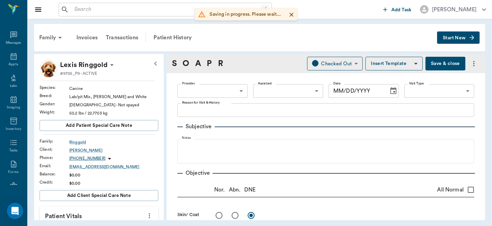
type textarea "R scapula protrudes from muscle. Radiographs show fractured scapula, looks like…"
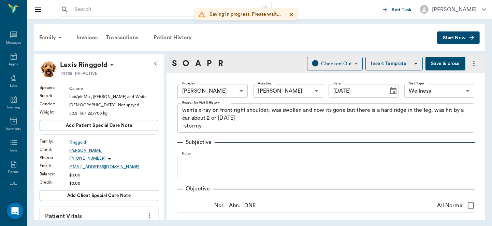
type input "[DATE]"
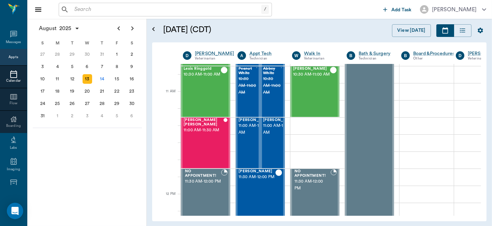
scroll to position [306, 0]
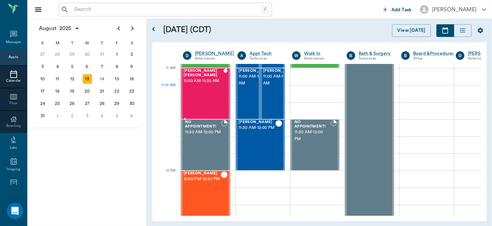
click at [201, 95] on div "[PERSON_NAME] [PERSON_NAME] 11:00 AM - 11:30 AM" at bounding box center [204, 94] width 40 height 50
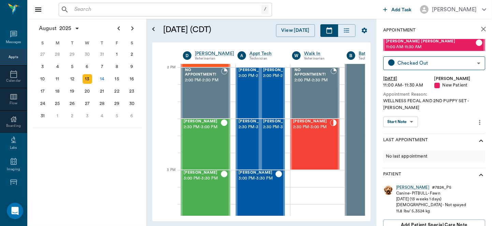
scroll to position [623, 0]
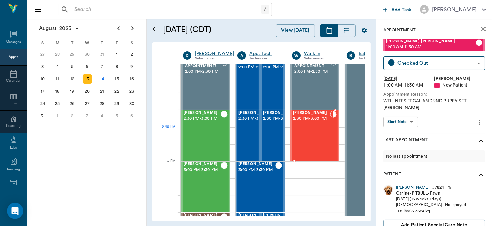
click at [317, 130] on div "Chewie White 2:30 PM - 3:00 PM" at bounding box center [311, 136] width 37 height 50
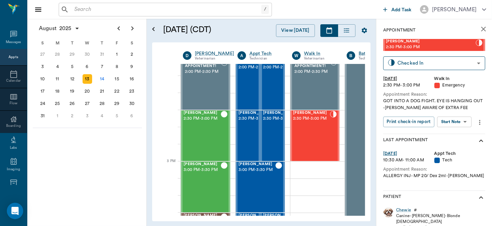
click at [462, 123] on body "/ ​ Add Task [PERSON_NAME] Nectar Messages Appts Calendar Flow Boarding Labs Im…" at bounding box center [246, 113] width 492 height 226
click at [451, 134] on button "Start SOAP" at bounding box center [446, 136] width 23 height 8
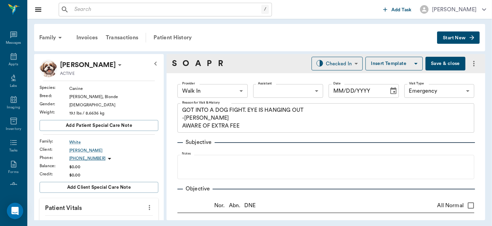
type input "63ee68728bdb516679580557"
type input "65d2be4f46e3a538d89b8c1c"
type textarea "GOT INTO A DOG FIGHT. EYE IS HANGING OUT -LORY AWARE OF EXTRA FEE"
type input "[DATE]"
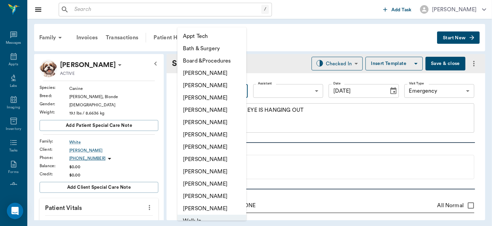
click at [239, 90] on body "/ ​ Add Task Dr. Bert Ellsworth Nectar Messages Appts Labs Imaging Inventory Ta…" at bounding box center [246, 113] width 492 height 226
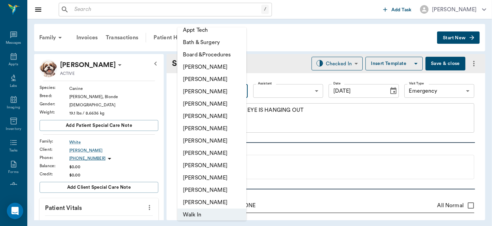
click at [226, 90] on li "[PERSON_NAME]" at bounding box center [212, 91] width 69 height 12
type input "63ec2f075fda476ae8351a4d"
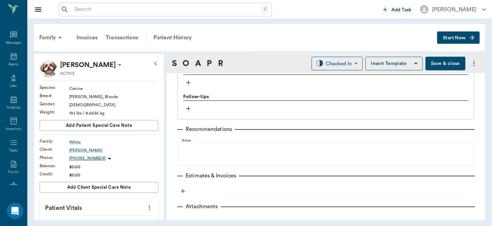
scroll to position [489, 0]
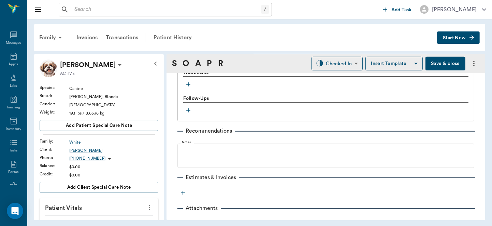
click at [188, 84] on icon "button" at bounding box center [188, 84] width 4 height 4
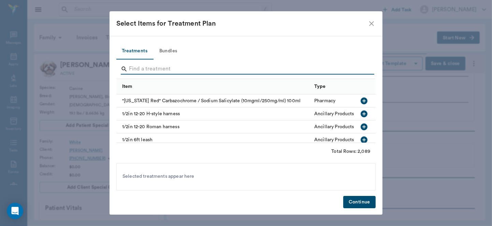
click at [156, 67] on input "Search" at bounding box center [246, 69] width 235 height 11
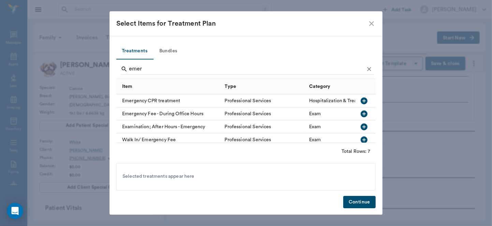
scroll to position [40, 0]
click at [361, 110] on icon "button" at bounding box center [364, 112] width 7 height 7
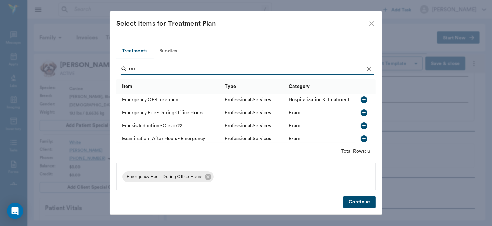
type input "e"
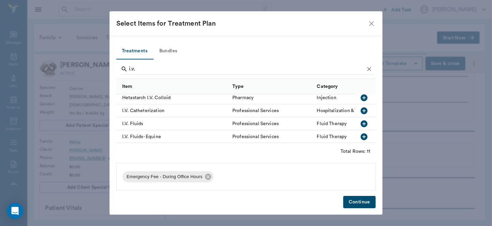
scroll to position [12, 0]
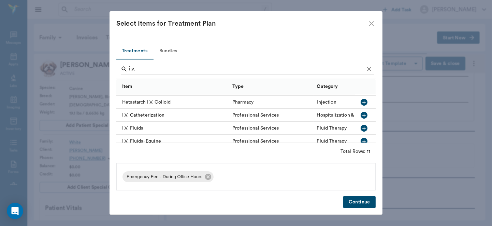
click at [361, 113] on icon "button" at bounding box center [364, 115] width 7 height 7
click at [361, 129] on icon "button" at bounding box center [364, 128] width 7 height 7
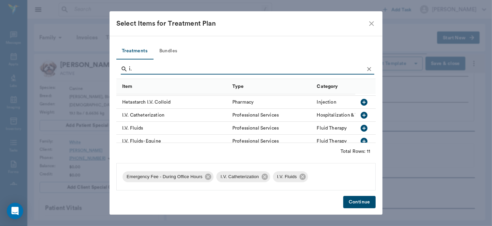
type input "i"
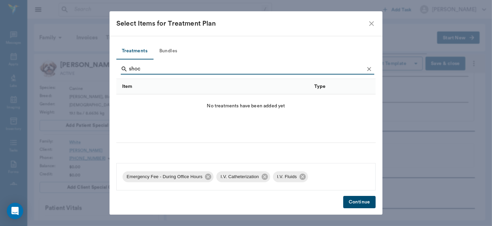
scroll to position [0, 0]
type input "s"
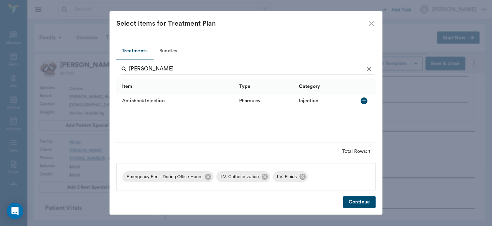
click at [364, 101] on icon "button" at bounding box center [364, 101] width 8 height 8
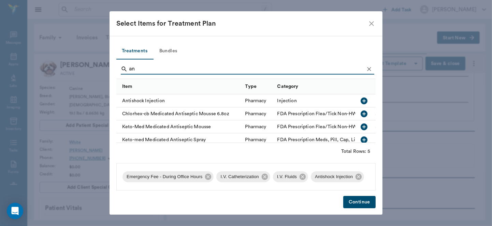
type input "a"
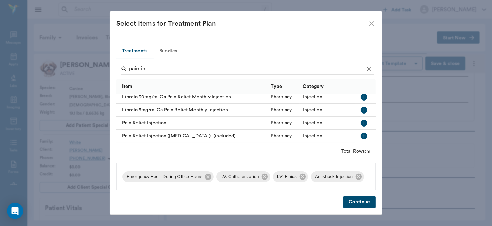
scroll to position [73, 0]
click at [360, 119] on icon "button" at bounding box center [364, 123] width 8 height 8
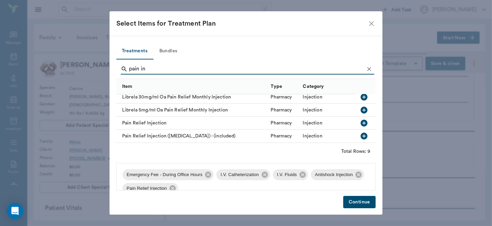
click at [230, 72] on input "pain in" at bounding box center [246, 69] width 235 height 11
type input "p"
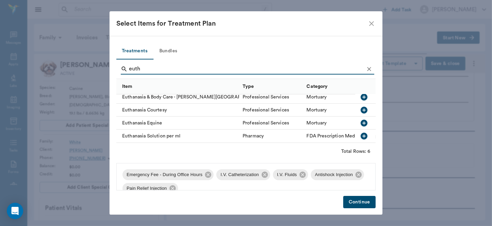
scroll to position [34, 0]
type input "euth"
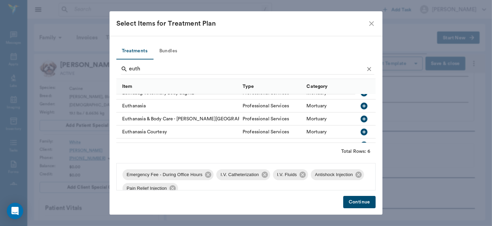
scroll to position [0, 0]
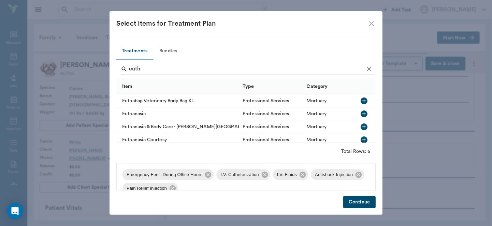
click at [360, 113] on icon "button" at bounding box center [364, 114] width 8 height 8
click at [368, 203] on button "Continue" at bounding box center [360, 202] width 32 height 13
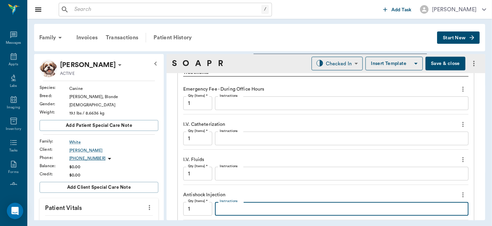
click at [256, 209] on textarea "Instructions" at bounding box center [342, 209] width 244 height 8
type textarea "Dex SP 1cc IV"
click at [246, 174] on textarea "Instructions" at bounding box center [342, 174] width 244 height 8
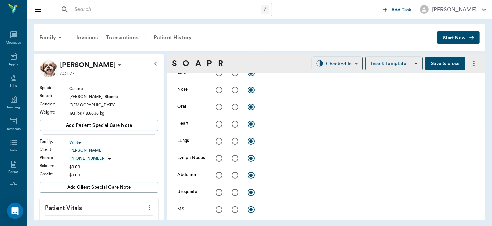
scroll to position [123, 0]
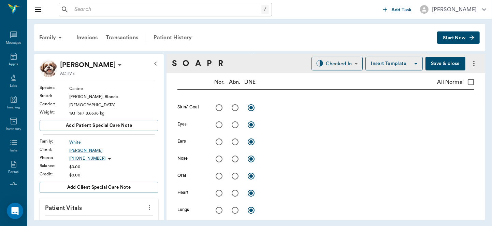
type textarea "300 fast, then fast drip"
click at [235, 107] on input "radio" at bounding box center [235, 107] width 14 height 14
radio input "true"
click at [275, 109] on textarea at bounding box center [369, 107] width 211 height 8
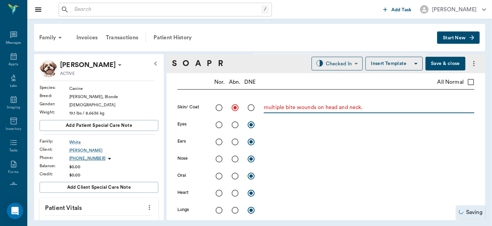
type textarea "multiple bite wounds on head and neck."
click at [234, 127] on input "radio" at bounding box center [235, 124] width 14 height 14
radio input "true"
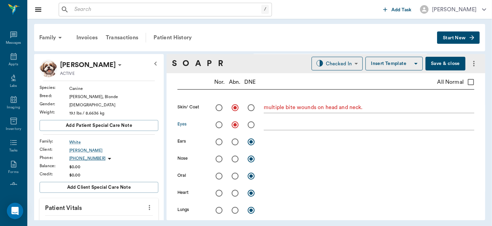
click at [283, 126] on textarea at bounding box center [369, 125] width 211 height 8
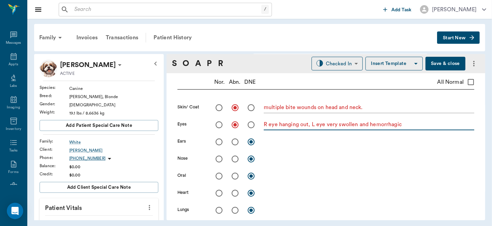
type textarea "R eye hanging out, L eye very swollen and hemorrhagic"
click at [235, 143] on input "radio" at bounding box center [235, 142] width 14 height 14
radio input "true"
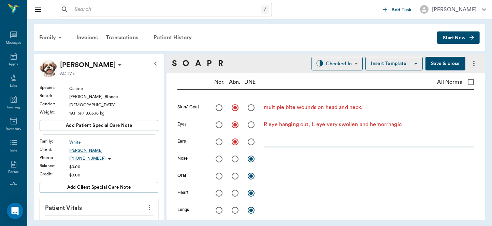
click at [268, 144] on textarea at bounding box center [369, 142] width 211 height 8
type textarea "multiple punctures"
click at [234, 175] on input "radio" at bounding box center [235, 176] width 14 height 14
radio input "true"
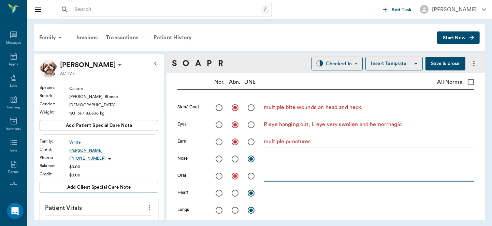
click at [273, 176] on textarea at bounding box center [369, 176] width 211 height 8
type textarea "pale mm"
click at [235, 194] on input "radio" at bounding box center [235, 193] width 14 height 14
radio input "true"
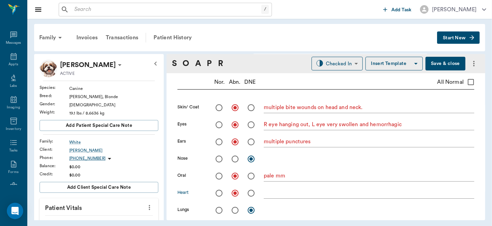
click at [273, 192] on textarea at bounding box center [369, 193] width 211 height 8
type textarea "low HR"
click at [234, 209] on input "radio" at bounding box center [235, 210] width 14 height 14
radio input "true"
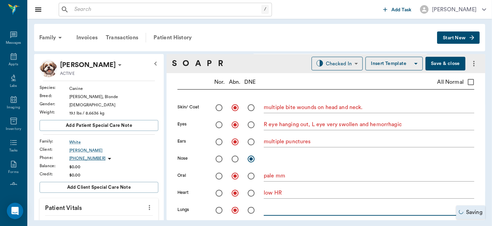
click at [283, 211] on textarea at bounding box center [369, 210] width 211 height 8
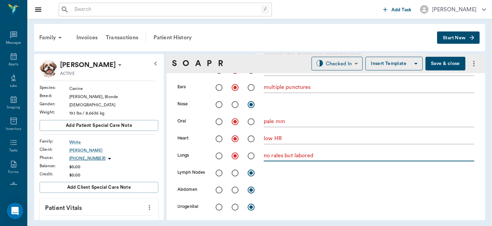
type textarea "no rales but labored"
click at [216, 187] on input "radio" at bounding box center [219, 190] width 14 height 14
radio input "true"
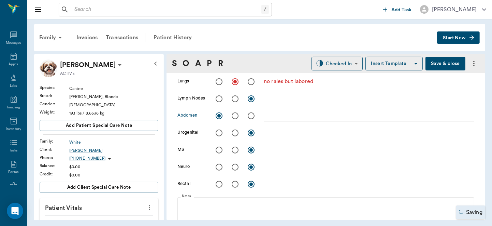
scroll to position [281, 0]
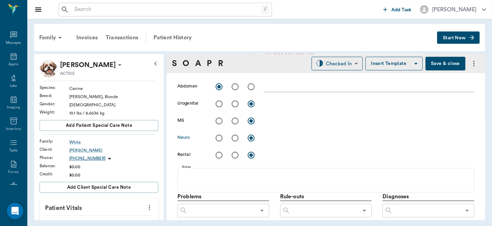
click at [235, 139] on input "radio" at bounding box center [235, 138] width 14 height 14
radio input "true"
click at [285, 139] on textarea at bounding box center [369, 138] width 211 height 8
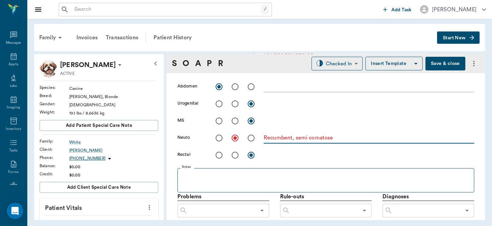
type textarea "Recumbent, semi comatose"
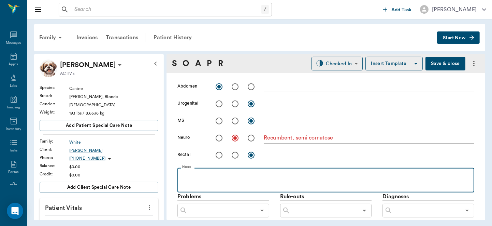
click at [192, 175] on p at bounding box center [326, 175] width 290 height 8
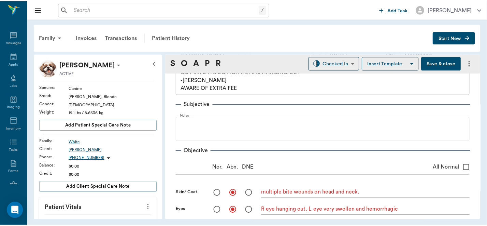
scroll to position [0, 0]
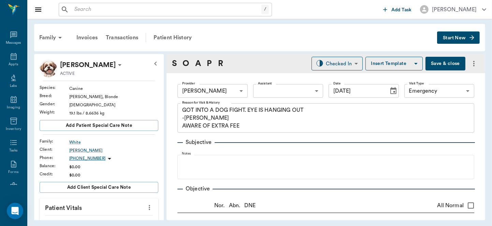
drag, startPoint x: 491, startPoint y: 69, endPoint x: 442, endPoint y: 71, distance: 49.2
click at [442, 71] on div "Family Invoices Transactions Patient History Start New Chewie White ACTIVE Spec…" at bounding box center [259, 122] width 465 height 206
click at [437, 63] on button "Save & close" at bounding box center [446, 64] width 40 height 14
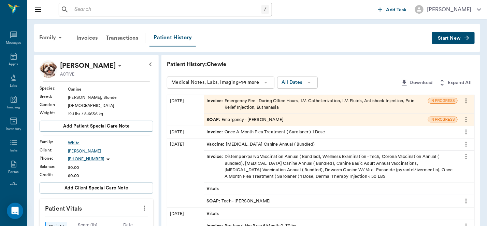
click at [273, 101] on div "Invoice : Emergency Fee - During Office Hours, I.V. Catheterization, I.V. Fluid…" at bounding box center [316, 104] width 219 height 13
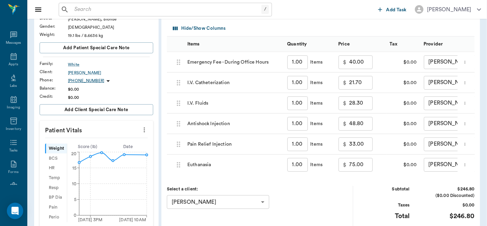
scroll to position [82, 0]
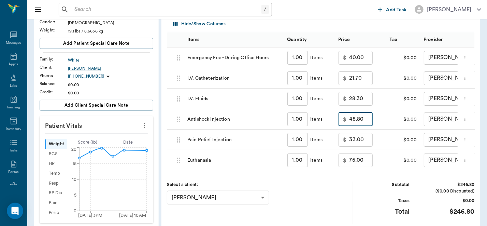
click at [363, 118] on input "48.80" at bounding box center [361, 119] width 23 height 14
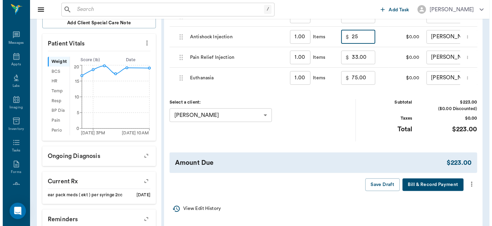
scroll to position [183, 0]
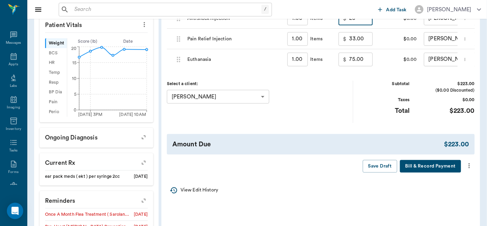
type input "25.00"
click at [469, 169] on icon "more" at bounding box center [470, 166] width 8 height 8
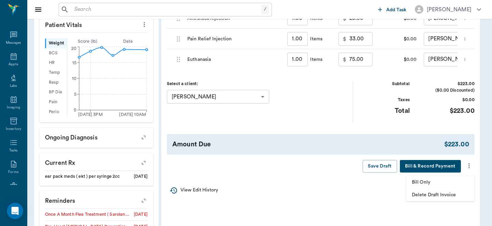
click at [453, 182] on span "Bill Only" at bounding box center [440, 182] width 57 height 7
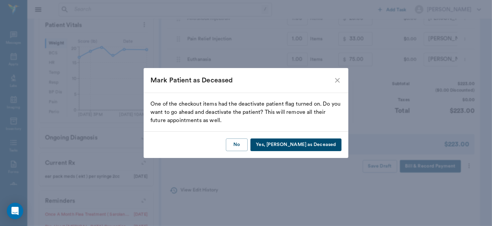
click at [309, 146] on button "Yes, Mark as Deceased" at bounding box center [296, 144] width 91 height 13
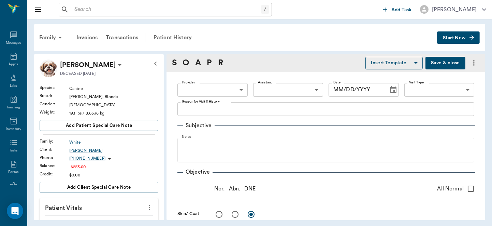
type textarea "GOT INTO A DOG FIGHT. EYE IS HANGING OUT -LORY AWARE OF EXTRA FEE"
radio input "true"
type textarea "multiple bite wounds on head and neck."
radio input "true"
type textarea "R eye hanging out, L eye very swollen and hemorrhagic"
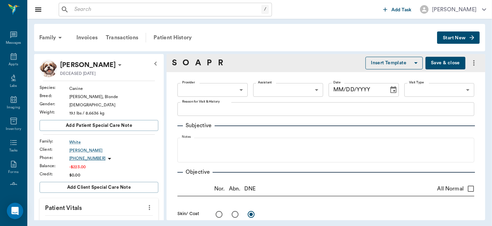
radio input "true"
type textarea "multiple punctures"
radio input "true"
type textarea "pale mm"
radio input "true"
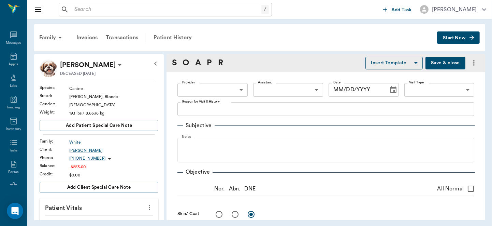
type textarea "low HR"
radio input "true"
type textarea "no rales but labored"
radio input "true"
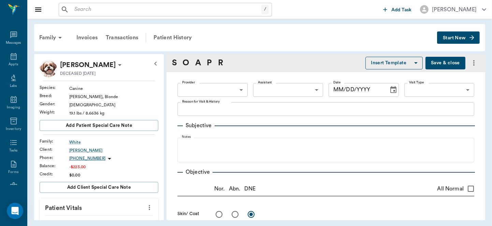
type textarea "Recumbent, semi comatose"
type input "63ec2f075fda476ae8351a4d"
type input "65d2be4f46e3a538d89b8c1c"
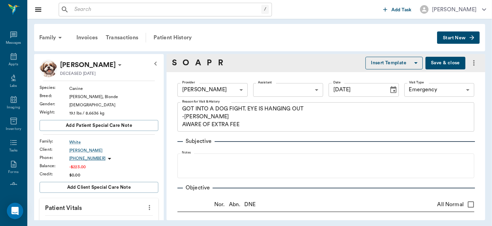
type input "[DATE]"
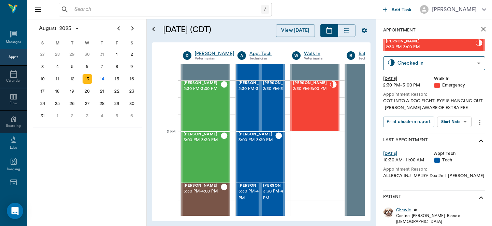
scroll to position [658, 0]
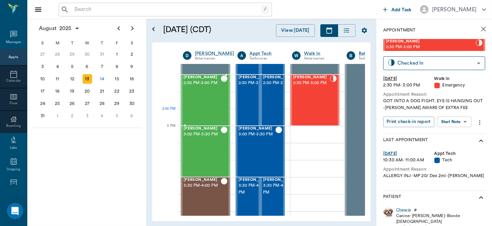
click at [198, 111] on div "[PERSON_NAME] 2:30 PM - 3:00 PM" at bounding box center [202, 100] width 37 height 50
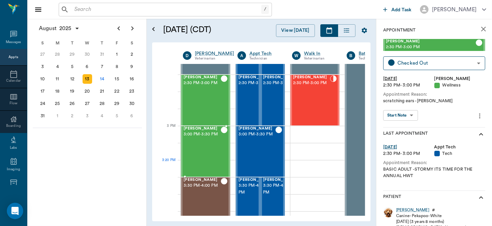
click at [190, 162] on div "[PERSON_NAME] 3:00 PM - 3:30 PM" at bounding box center [202, 151] width 37 height 50
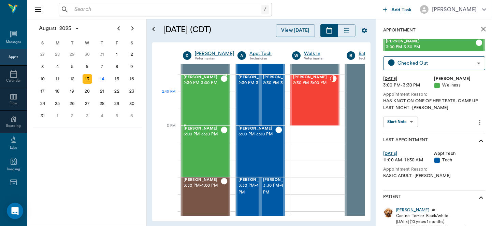
click at [219, 104] on div "[PERSON_NAME] 2:30 PM - 3:00 PM" at bounding box center [202, 100] width 37 height 50
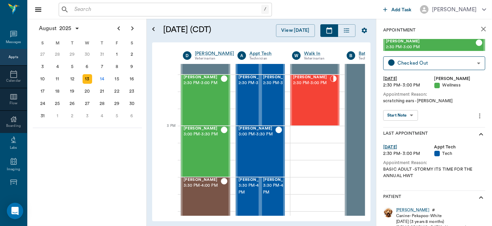
click at [410, 113] on body "/ ​ Add Task [PERSON_NAME] Nectar Messages Appts Calendar Flow Boarding Labs Im…" at bounding box center [246, 113] width 492 height 226
click at [408, 127] on button "View SOAP" at bounding box center [397, 129] width 23 height 8
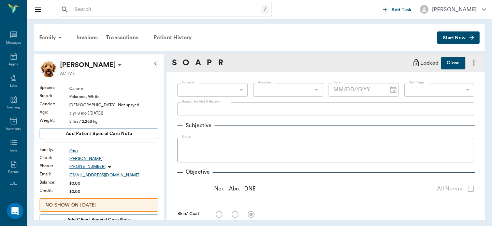
type input "63ec2f075fda476ae8351a4d"
type input "642ef10e332a41444de2bad1"
type input "65d2be4f46e3a538d89b8c14"
type textarea "scratching ears -[PERSON_NAME]"
radio input "true"
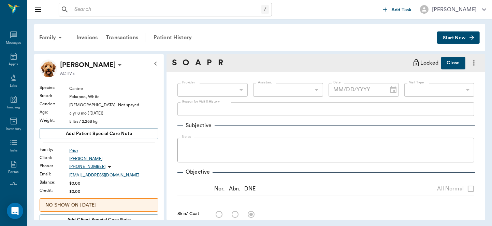
type textarea "Licking and chewing on feet, suspected [MEDICAL_DATA]. O shaved feet. No obviou…"
radio input "true"
type textarea "R ear, some dark discharge Cyto: yeast +"
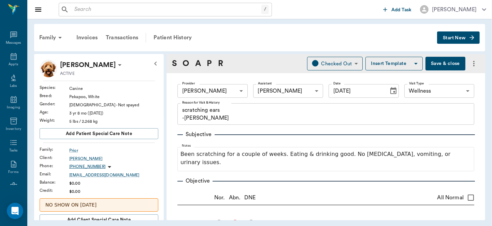
type input "[DATE]"
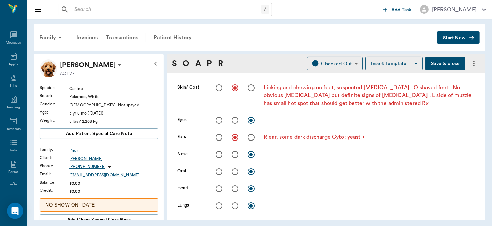
scroll to position [139, 0]
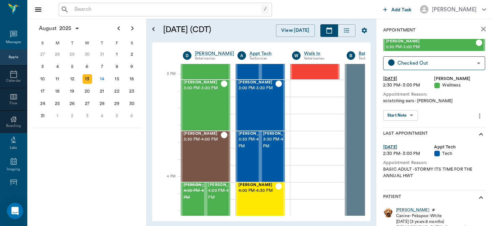
scroll to position [727, 0]
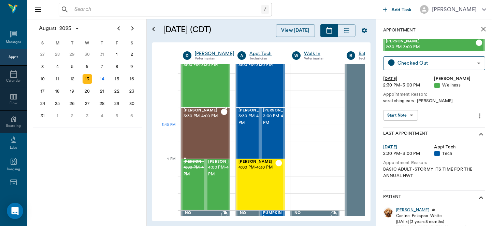
click at [208, 135] on div "Kaiah Reid 3:30 PM - 4:00 PM" at bounding box center [202, 133] width 37 height 50
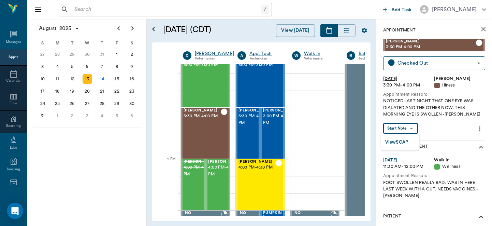
click at [416, 128] on body "/ ​ Add Task Dr. Bert Ellsworth Nectar Messages Appts Calendar Flow Boarding La…" at bounding box center [246, 113] width 492 height 226
click at [397, 140] on button "View SOAP" at bounding box center [397, 142] width 23 height 8
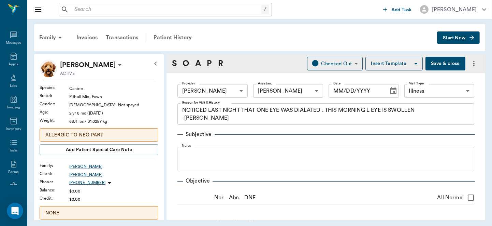
type input "63ec2f075fda476ae8351a4d"
type input "63ec2e7e52e12b0ba117b124"
type input "65d2be4f46e3a538d89b8c15"
type textarea "NOTICED LAST NIGHT THAT ONE EYE WAS DIALATED . THIS MORNING L EYE IS SWOLLEN -L…"
radio input "true"
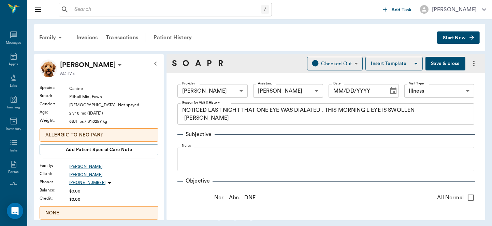
type textarea "Eyes appear normal, L eye normal ophthalmic exam, negative fluorescein stain te…"
type input "[DATE]"
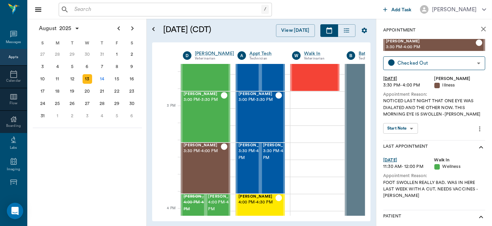
scroll to position [733, 0]
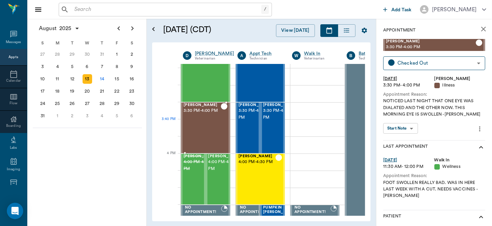
click at [201, 135] on div "Kaiah Reid 3:30 PM - 4:00 PM" at bounding box center [202, 128] width 37 height 50
click at [249, 175] on div "Eve Marlow 4:00 PM - 4:30 PM" at bounding box center [257, 179] width 37 height 50
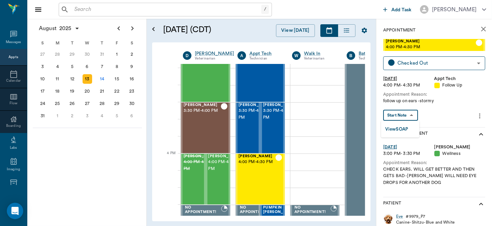
click at [411, 116] on body "/ ​ Add Task Dr. Bert Ellsworth Nectar Messages Appts Calendar Flow Boarding La…" at bounding box center [246, 113] width 492 height 226
click at [403, 129] on button "View SOAP" at bounding box center [397, 129] width 23 height 8
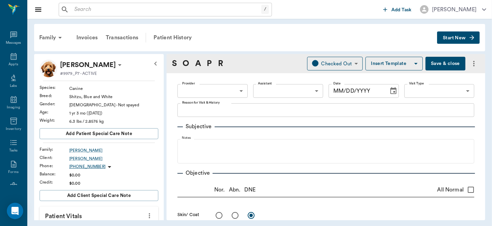
type input "63ec2f075fda476ae8351a4d"
type input "65d2be4f46e3a538d89b8c16"
type textarea "follow up on ears -stormy"
radio input "true"
type textarea "50% better, can visualize ear drum on R now, still some discharge and swelling"
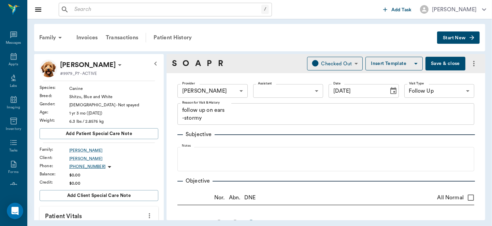
type input "[DATE]"
drag, startPoint x: 480, startPoint y: 80, endPoint x: 482, endPoint y: 104, distance: 24.6
click at [482, 104] on div "S O A P R Checked Out CHECKED_OUT ​ Insert Template Save & close Provider Dr. B…" at bounding box center [326, 137] width 319 height 166
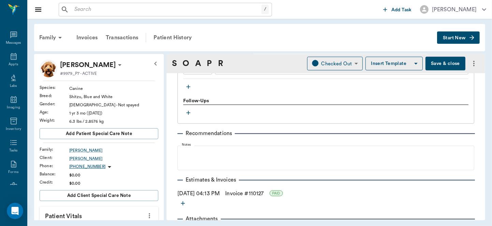
scroll to position [616, 0]
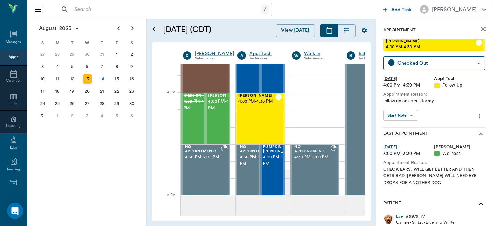
scroll to position [797, 0]
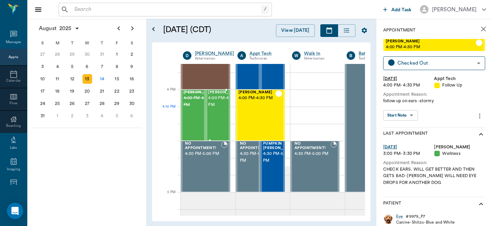
click at [211, 108] on span "4:00 PM - 4:30 PM" at bounding box center [226, 102] width 34 height 14
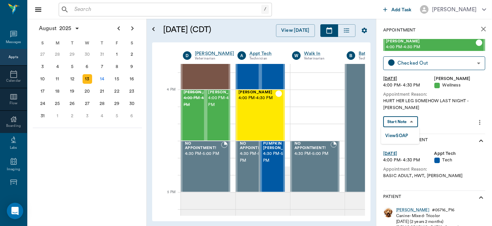
click at [405, 122] on body "/ ​ Add Task Dr. Bert Ellsworth Nectar Messages Appts Calendar Flow Boarding La…" at bounding box center [246, 113] width 492 height 226
click at [405, 132] on button "View SOAP" at bounding box center [397, 136] width 23 height 8
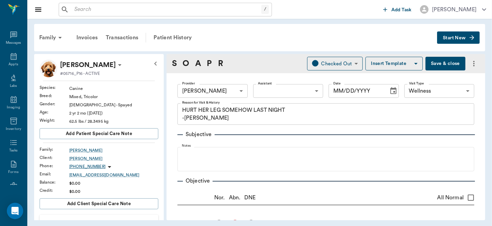
type input "63ec2f075fda476ae8351a4d"
type input "65d2be4f46e3a538d89b8c14"
type textarea "HURT HER LEG SOMEHOW LAST NIGHT -LORY"
radio input "true"
type textarea "snake bite wound LF medial proximal radius, swelling up and down leg from that …"
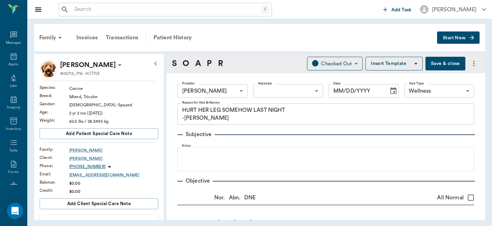
radio input "true"
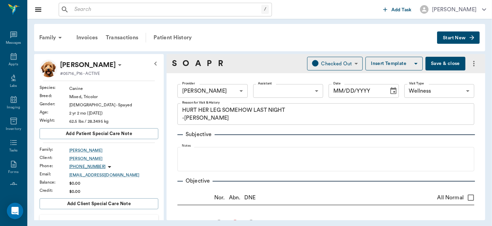
radio input "true"
type input "[DATE]"
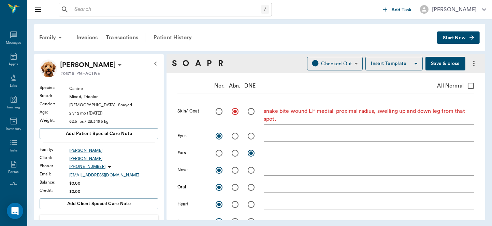
scroll to position [134, 0]
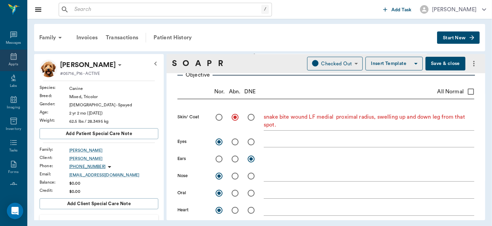
click at [13, 55] on icon at bounding box center [14, 56] width 6 height 7
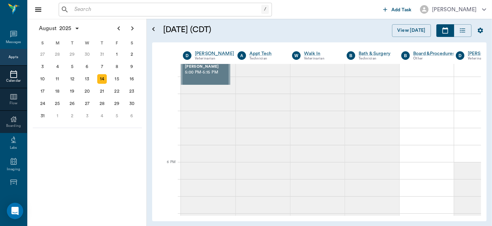
scroll to position [903, 0]
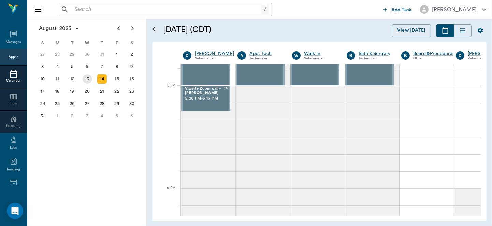
click at [86, 77] on div "13" at bounding box center [88, 79] width 10 height 10
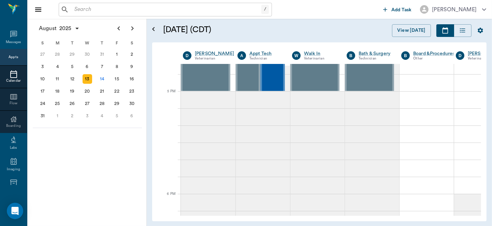
scroll to position [906, 0]
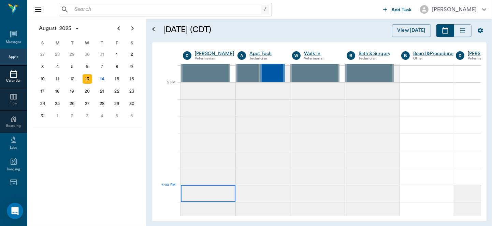
click at [212, 193] on div at bounding box center [208, 193] width 55 height 17
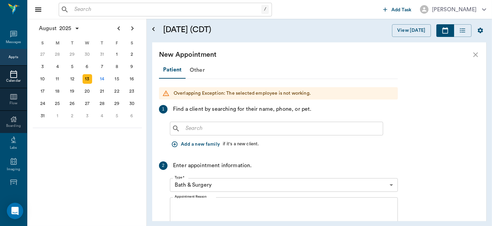
click at [216, 129] on input "text" at bounding box center [281, 129] width 197 height 10
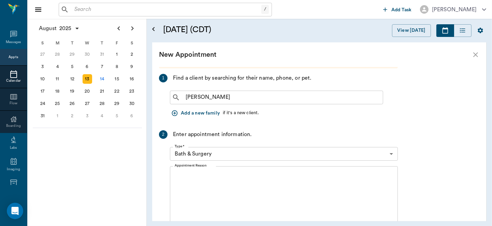
scroll to position [12, 0]
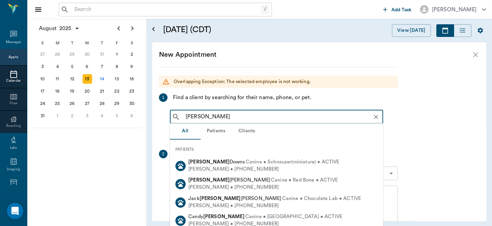
click at [250, 118] on input "daniel vir" at bounding box center [282, 117] width 198 height 10
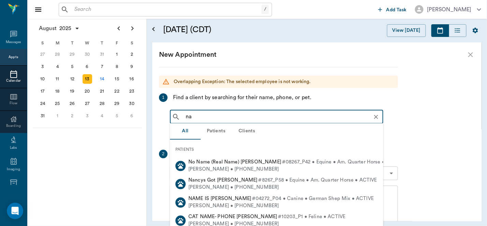
type input "n"
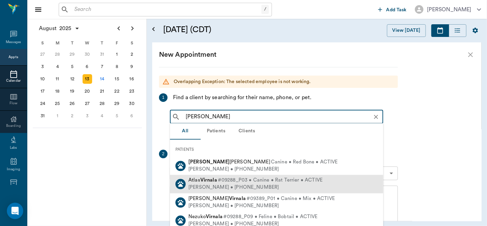
click at [235, 183] on span "#09288_P03 • Canine • Rat Terrier • ACTIVE" at bounding box center [270, 180] width 105 height 7
type input "daniel virnala"
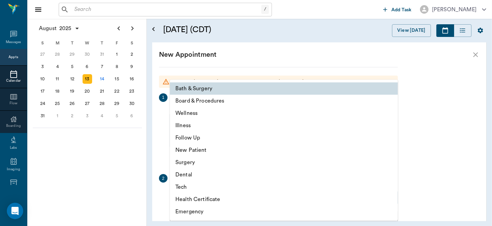
click at [390, 198] on body "/ ​ Add Task Dr. Bert Ellsworth Nectar Messages Appts Calendar Flow Boarding La…" at bounding box center [246, 113] width 492 height 226
click at [379, 210] on li "Emergency" at bounding box center [284, 211] width 228 height 12
type input "65d2be4f46e3a538d89b8c1c"
type input "06:30 PM"
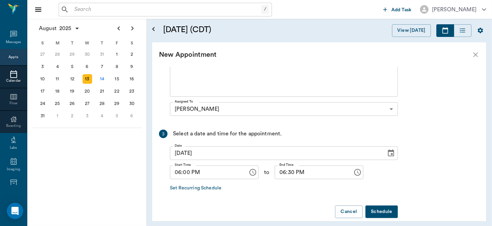
scroll to position [190, 0]
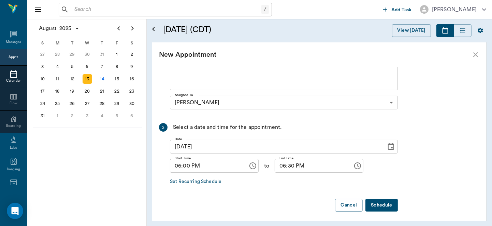
click at [381, 206] on button "Schedule" at bounding box center [382, 205] width 32 height 13
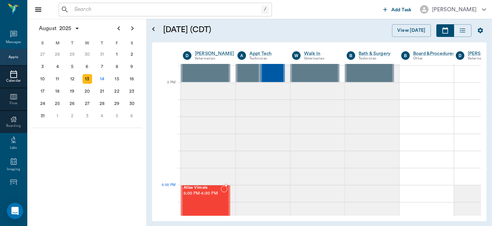
click at [206, 195] on span "6:00 PM - 6:30 PM" at bounding box center [202, 193] width 37 height 7
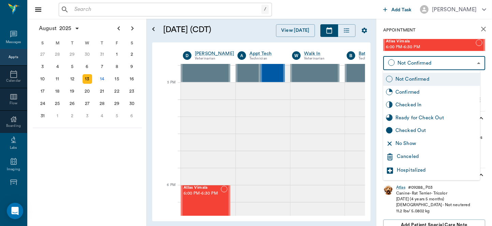
click at [462, 58] on body "/ ​ Add Task Dr. Bert Ellsworth Nectar Messages Appts Calendar Flow Boarding La…" at bounding box center [246, 113] width 492 height 226
click at [425, 103] on div "Checked In" at bounding box center [437, 105] width 82 height 8
type input "CHECKED_IN"
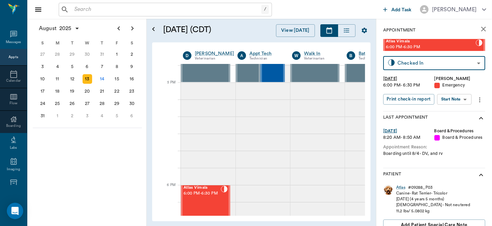
click at [461, 101] on body "/ ​ Add Task Dr. Bert Ellsworth Nectar Messages Appts Calendar Flow Boarding La…" at bounding box center [246, 113] width 492 height 226
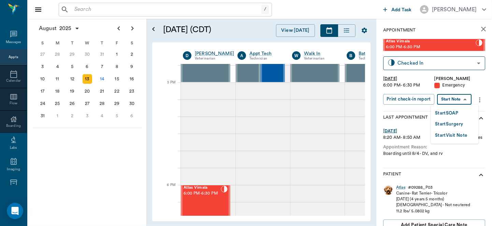
click at [456, 111] on button "Start SOAP" at bounding box center [446, 113] width 23 height 8
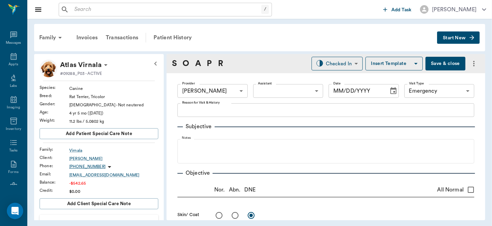
type input "63ec2f075fda476ae8351a4d"
type input "65d2be4f46e3a538d89b8c1c"
type input "[DATE]"
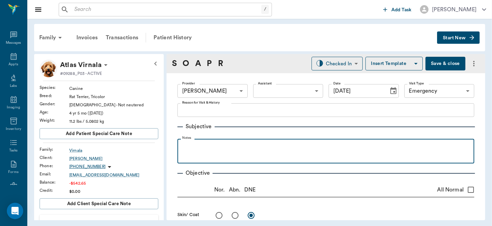
click at [211, 152] on div at bounding box center [326, 150] width 290 height 17
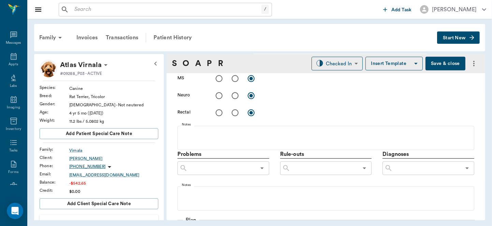
scroll to position [163, 0]
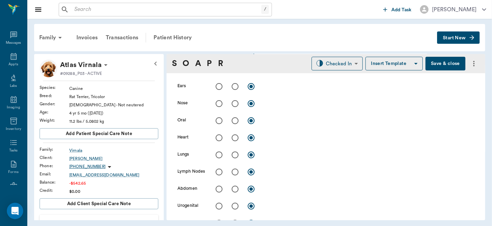
click at [219, 138] on input "radio" at bounding box center [219, 137] width 14 height 14
radio input "true"
click at [219, 155] on input "radio" at bounding box center [219, 155] width 14 height 14
radio input "true"
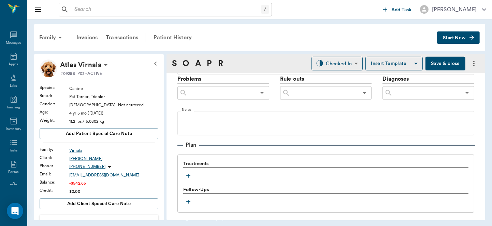
scroll to position [389, 0]
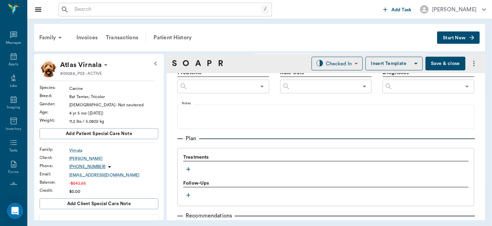
click at [189, 167] on icon "button" at bounding box center [188, 169] width 4 height 4
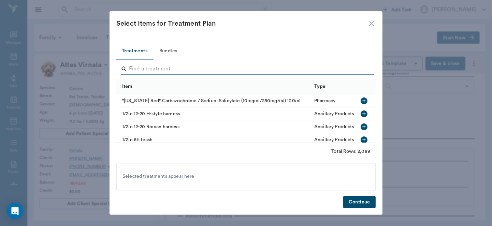
click at [172, 70] on input "Search" at bounding box center [246, 69] width 235 height 11
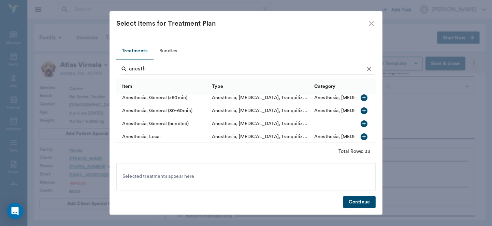
scroll to position [61, 0]
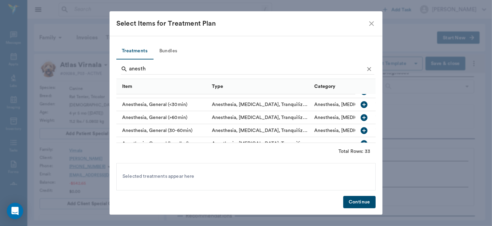
click at [360, 104] on icon "button" at bounding box center [364, 104] width 8 height 8
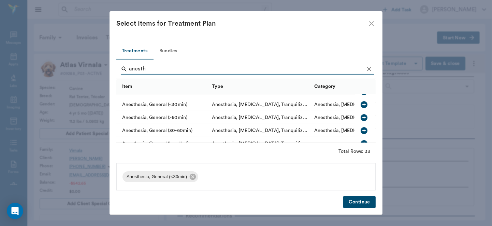
click at [252, 69] on input "anesth" at bounding box center [246, 69] width 235 height 11
type input "a"
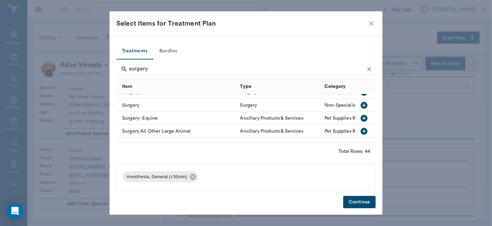
scroll to position [423, 0]
click at [360, 115] on icon "button" at bounding box center [364, 118] width 8 height 8
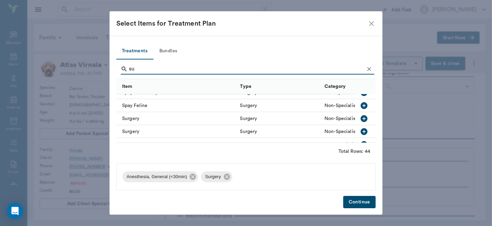
type input "s"
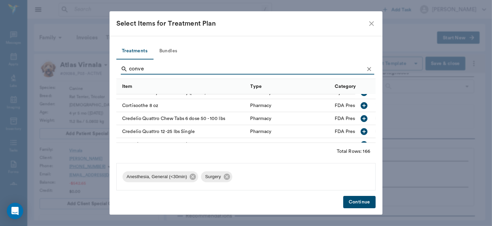
scroll to position [0, 0]
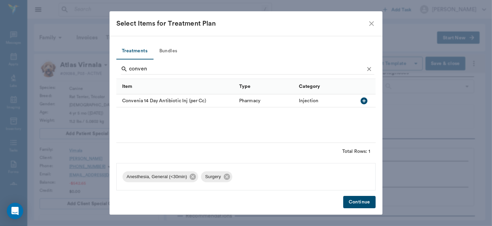
click at [365, 100] on icon "button" at bounding box center [364, 101] width 8 height 8
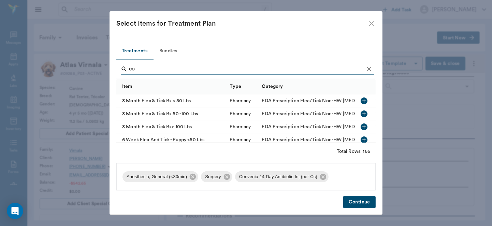
type input "c"
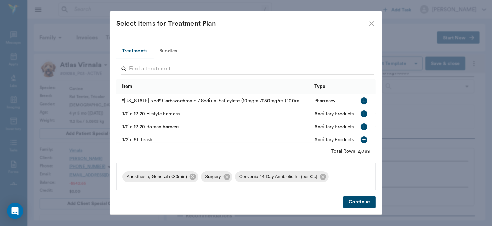
click at [357, 200] on button "Continue" at bounding box center [360, 202] width 32 height 13
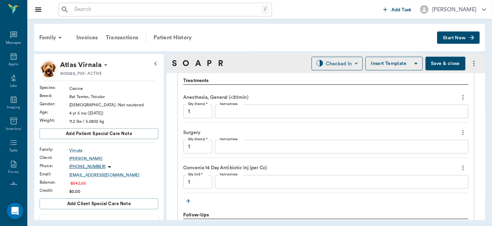
scroll to position [470, 0]
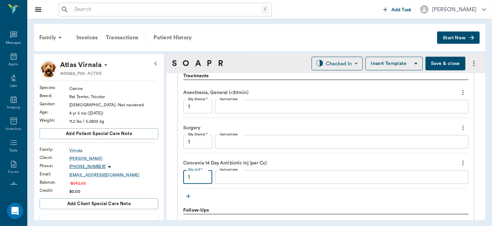
click at [204, 179] on input "1" at bounding box center [197, 177] width 29 height 14
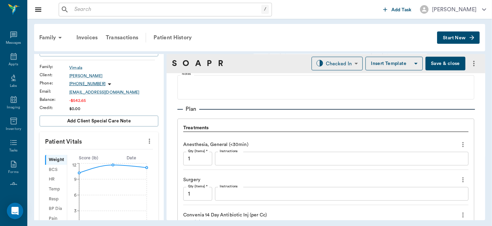
scroll to position [80, 0]
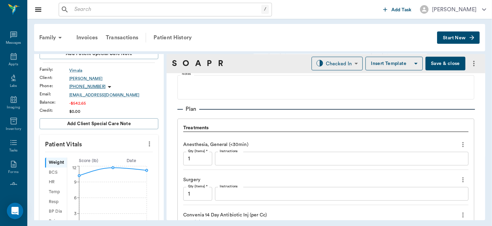
type input ".6"
click at [146, 143] on icon "more" at bounding box center [150, 144] width 8 height 8
click at [118, 153] on span "Enter Vitals" at bounding box center [115, 155] width 57 height 7
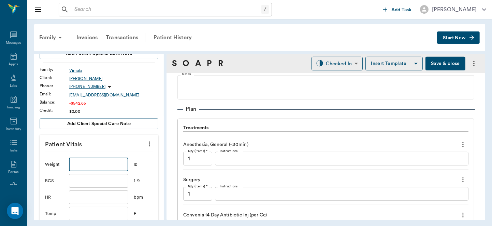
click at [96, 163] on input "text" at bounding box center [98, 164] width 59 height 14
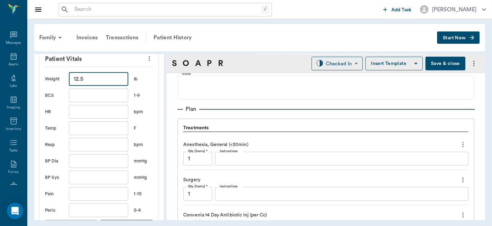
scroll to position [211, 0]
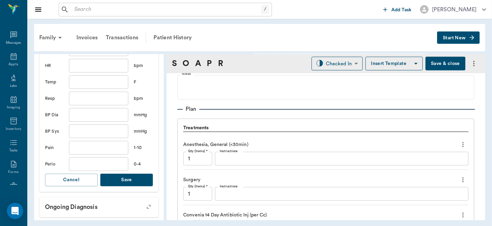
type input "12.5"
click at [132, 178] on button "Save" at bounding box center [126, 179] width 53 height 13
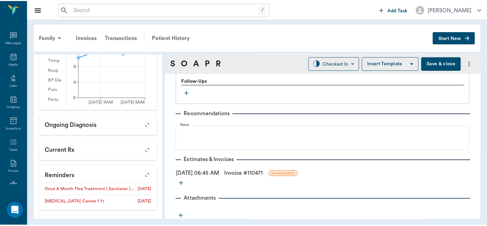
scroll to position [600, 0]
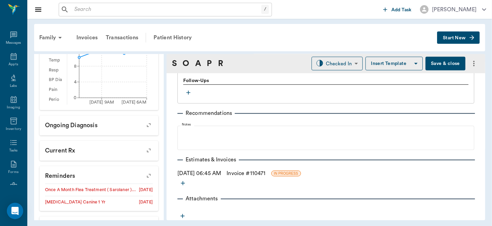
click at [246, 173] on link "Invoice # 110471" at bounding box center [246, 173] width 39 height 8
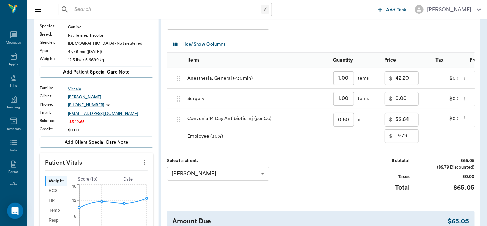
scroll to position [68, 0]
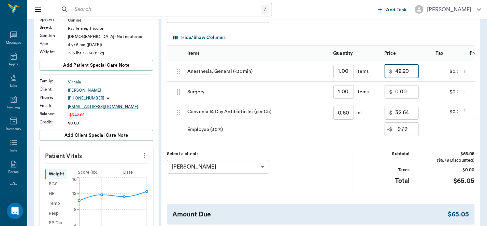
click at [411, 72] on input "42.20" at bounding box center [407, 72] width 23 height 14
type input "30.00"
click at [406, 91] on input "0.00" at bounding box center [407, 92] width 23 height 14
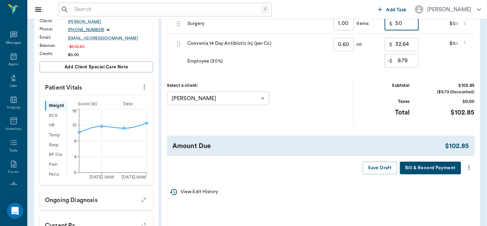
scroll to position [148, 0]
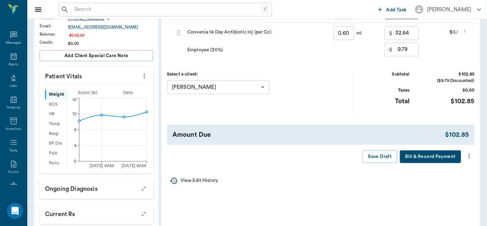
type input "50.00"
click at [468, 159] on icon "more" at bounding box center [470, 156] width 8 height 8
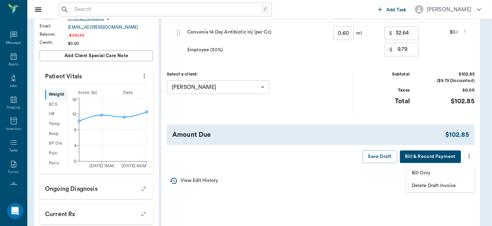
click at [431, 173] on span "Bill Only" at bounding box center [440, 172] width 57 height 7
